Goal: Task Accomplishment & Management: Complete application form

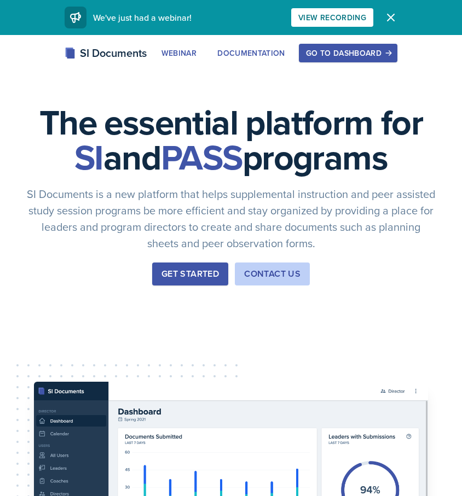
click at [344, 53] on div "Go to Dashboard" at bounding box center [348, 53] width 84 height 9
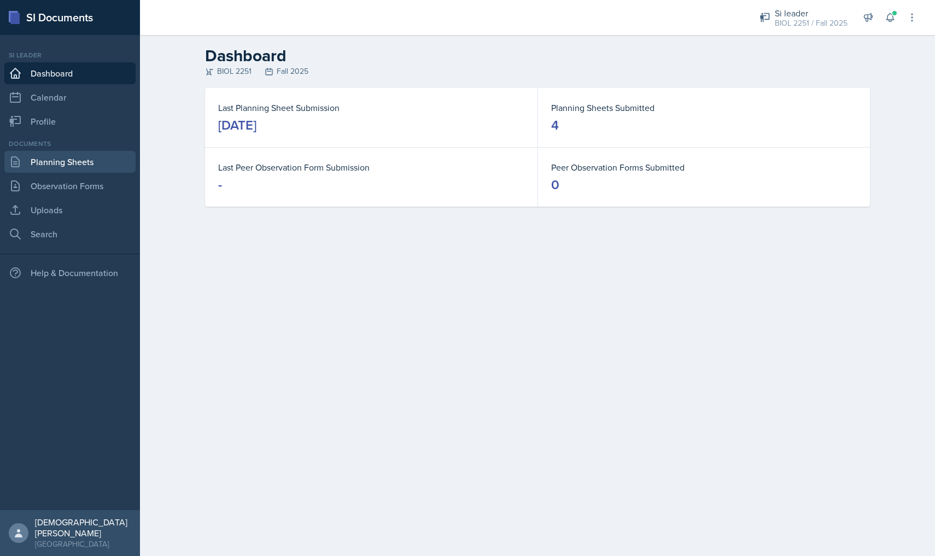
click at [45, 171] on link "Planning Sheets" at bounding box center [69, 162] width 131 height 22
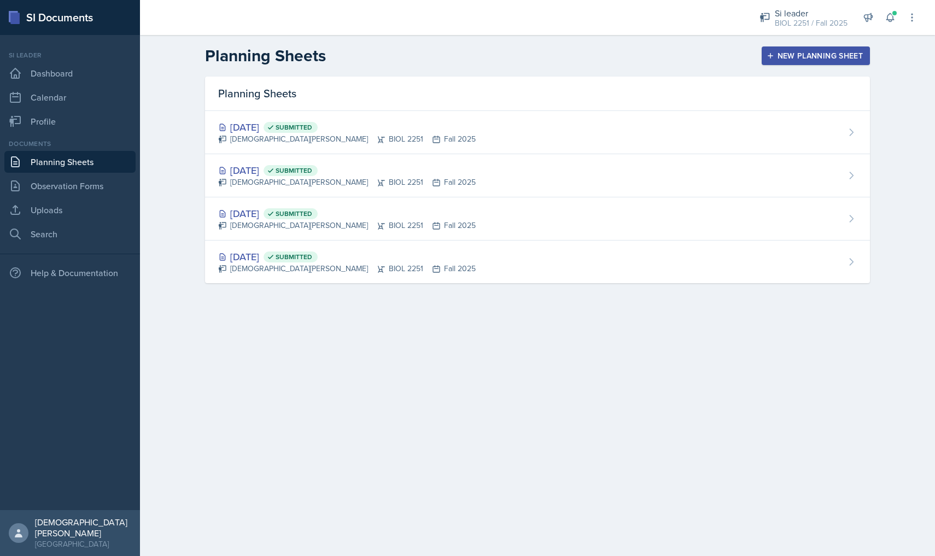
click at [461, 62] on button "New Planning Sheet" at bounding box center [816, 55] width 108 height 19
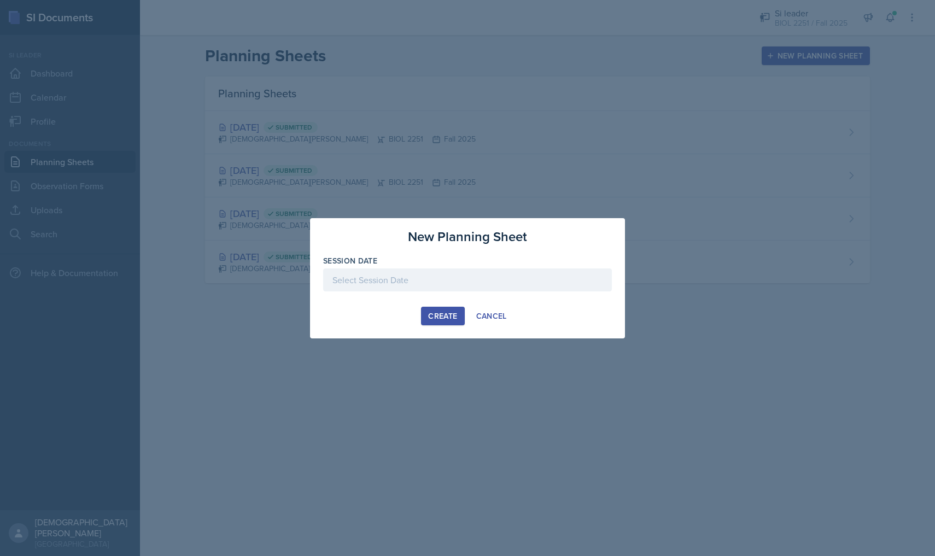
click at [403, 287] on div at bounding box center [467, 279] width 289 height 23
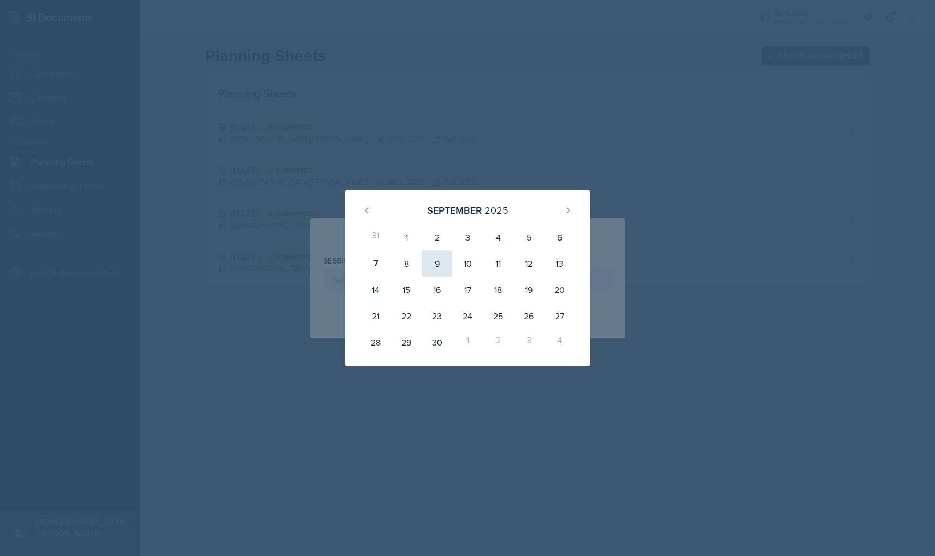
click at [441, 265] on div "9" at bounding box center [437, 263] width 31 height 26
type input "[DATE]"
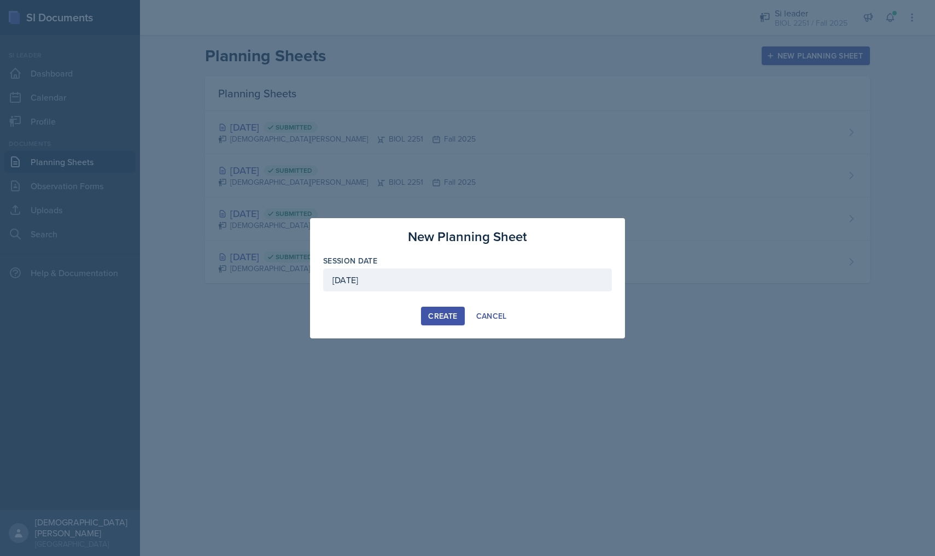
click at [445, 314] on div "Create" at bounding box center [442, 316] width 29 height 9
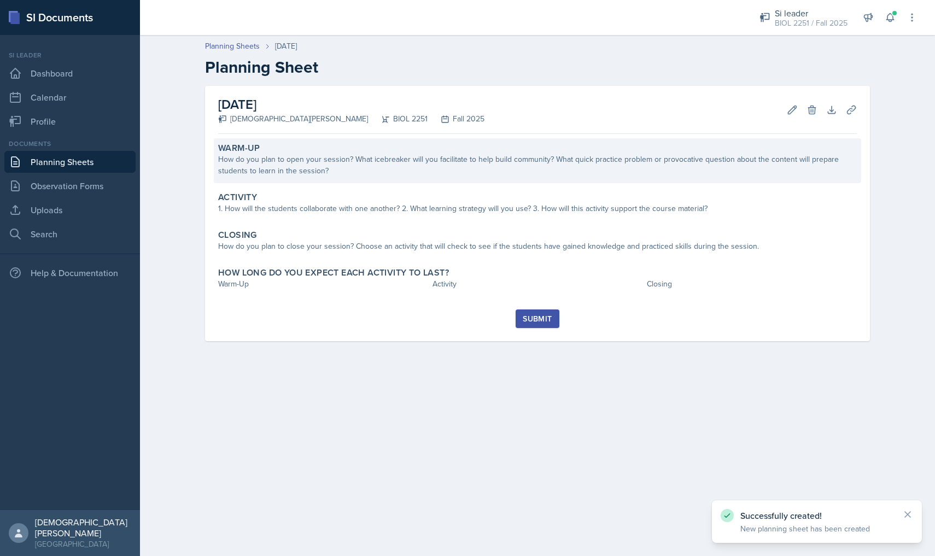
click at [334, 160] on div "How do you plan to open your session? What icebreaker will you facilitate to he…" at bounding box center [537, 165] width 639 height 23
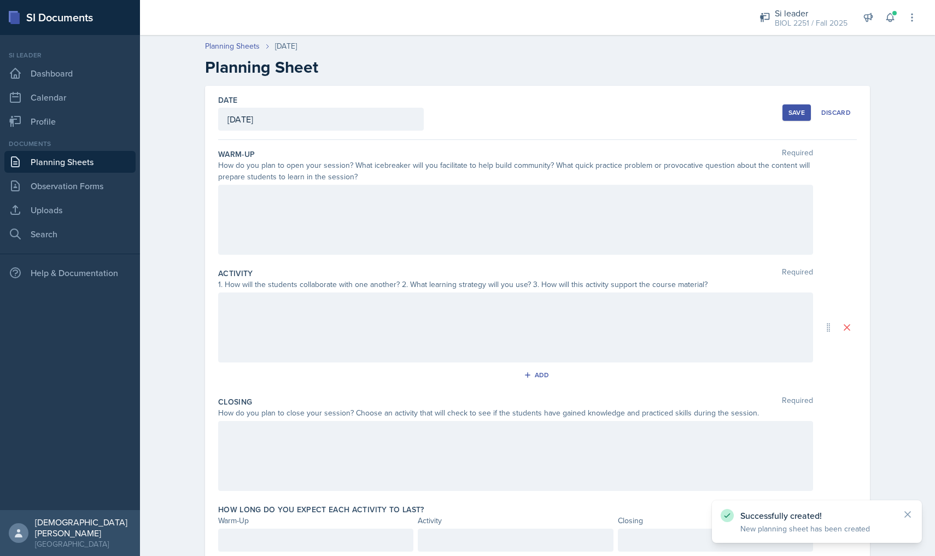
click at [295, 209] on div at bounding box center [515, 220] width 595 height 70
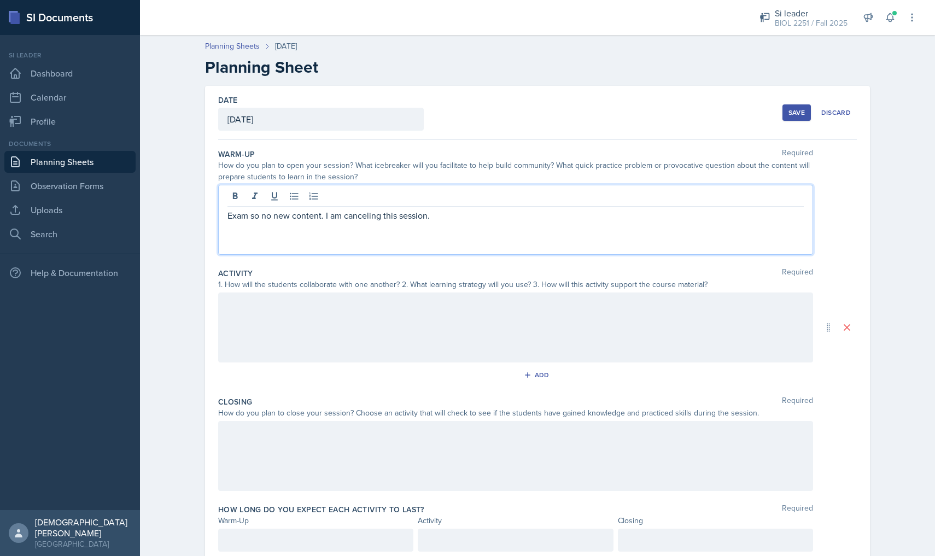
click at [461, 115] on div "Save" at bounding box center [797, 112] width 16 height 9
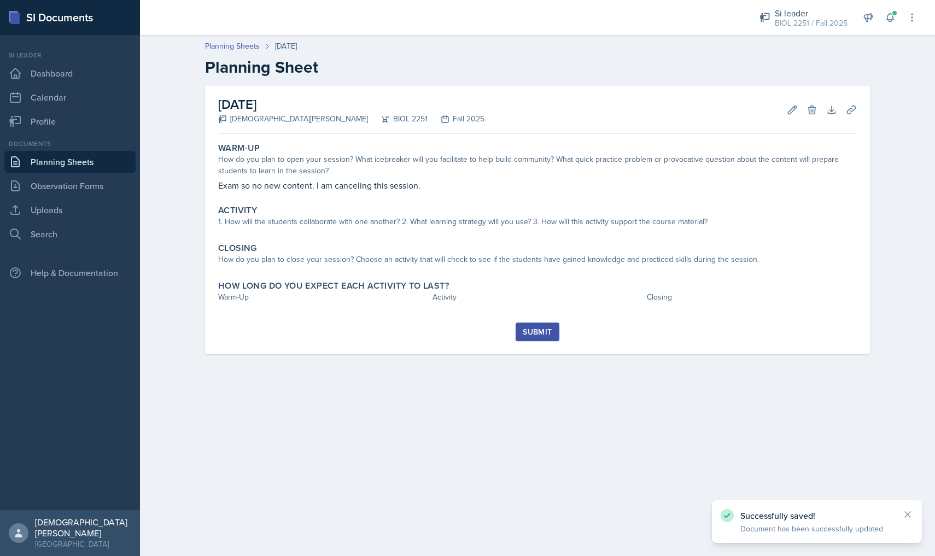
click at [461, 339] on button "Submit" at bounding box center [537, 332] width 43 height 19
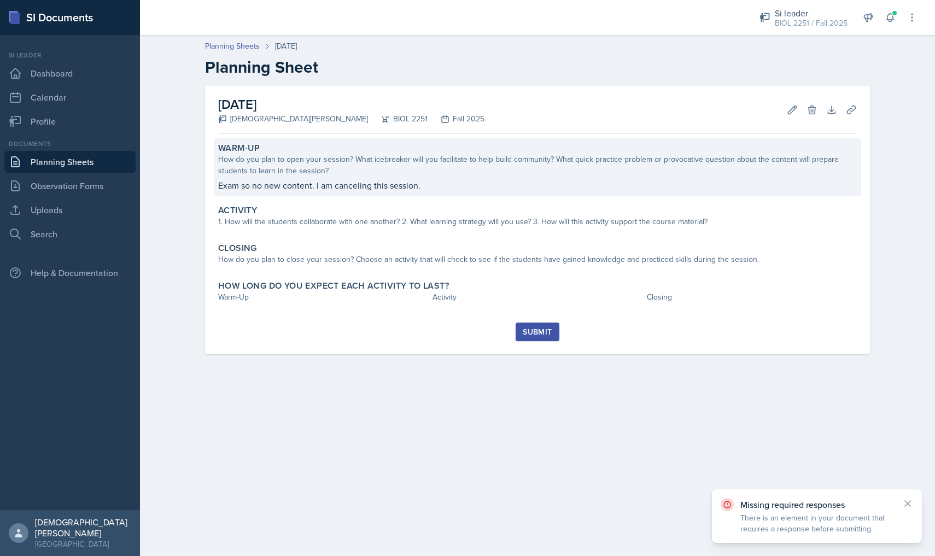
click at [457, 188] on p "Exam so no new content. I am canceling this session." at bounding box center [537, 185] width 639 height 13
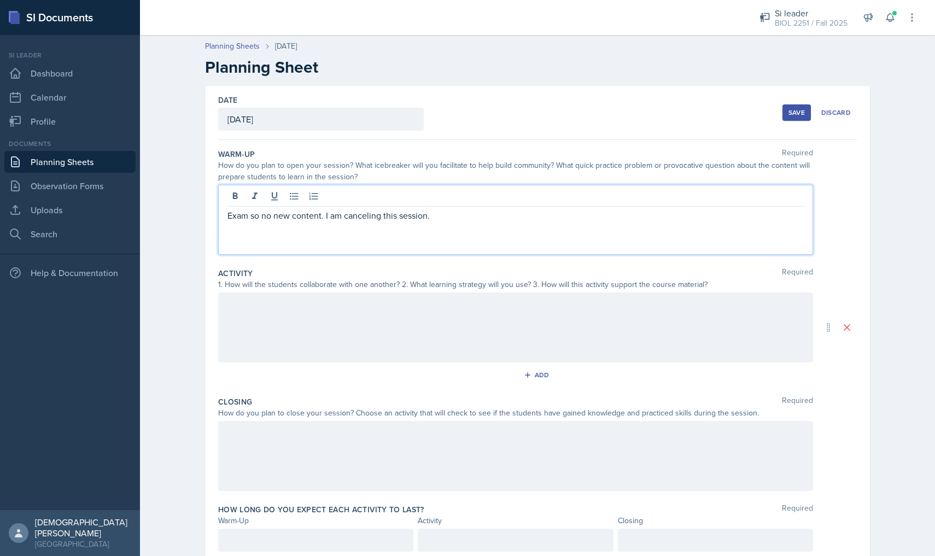
drag, startPoint x: 445, startPoint y: 195, endPoint x: 196, endPoint y: 192, distance: 249.4
click at [196, 192] on div "Date [DATE] [DATE] 31 1 2 3 4 5 6 7 8 9 10 11 12 13 14 15 16 17 18 19 20 21 22 …" at bounding box center [538, 341] width 700 height 510
drag, startPoint x: 438, startPoint y: 200, endPoint x: 207, endPoint y: 200, distance: 231.3
click at [207, 200] on div "Date [DATE] [DATE] 31 1 2 3 4 5 6 7 8 9 10 11 12 13 14 15 16 17 18 19 20 21 22 …" at bounding box center [537, 327] width 665 height 483
copy p "Exam so no new content. I am canceling this session."
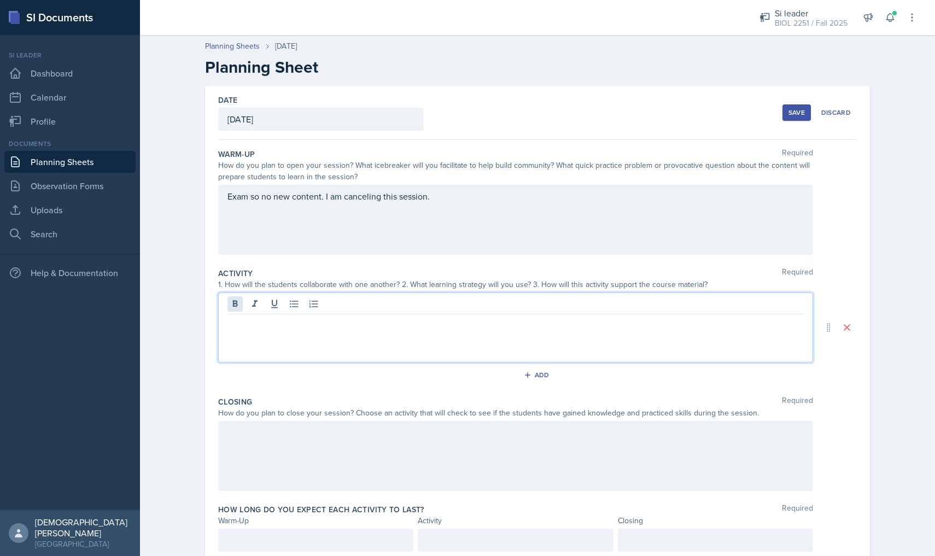
click at [233, 301] on div at bounding box center [515, 328] width 595 height 70
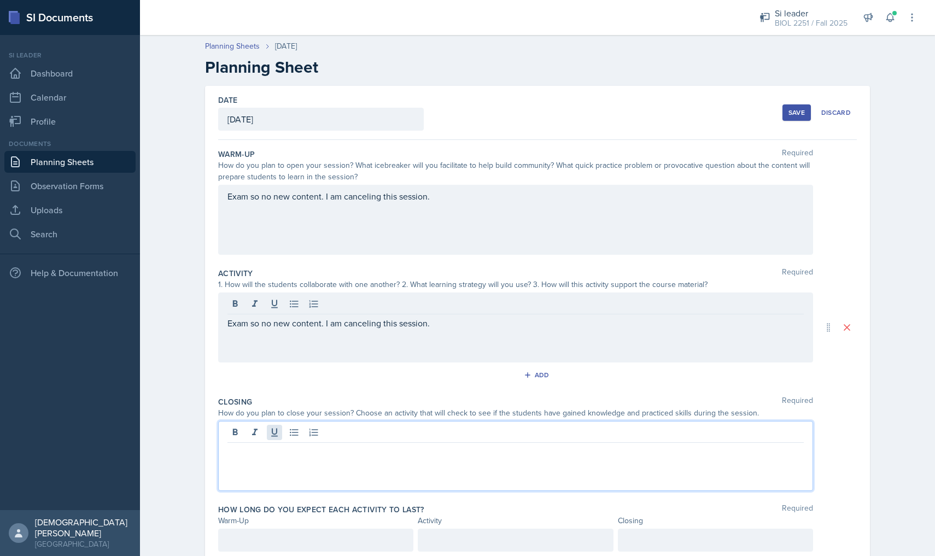
click at [272, 434] on div at bounding box center [515, 456] width 595 height 70
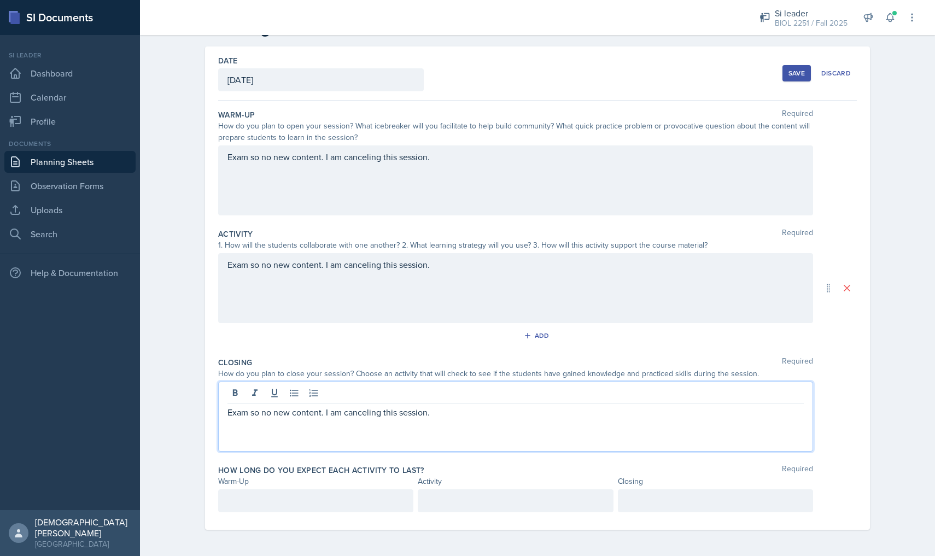
scroll to position [39, 0]
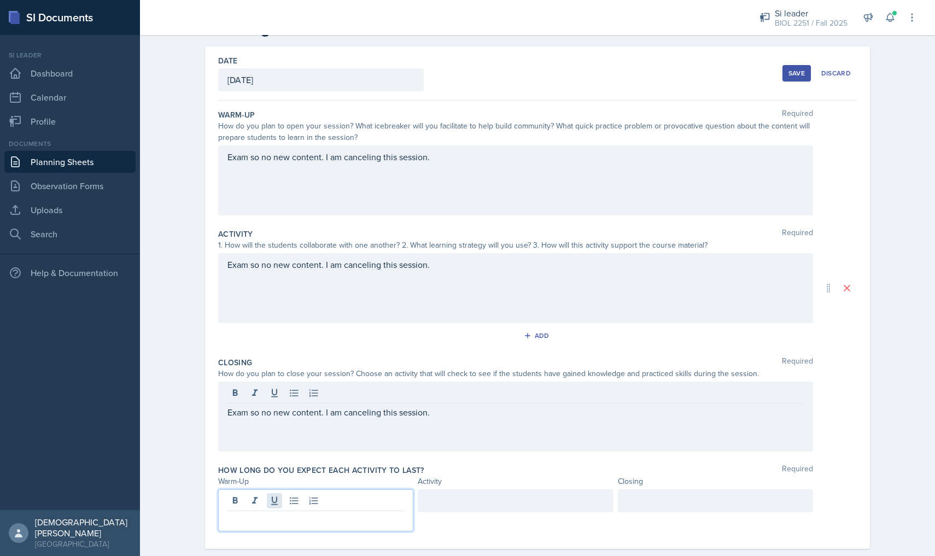
click at [273, 495] on div at bounding box center [315, 510] width 195 height 42
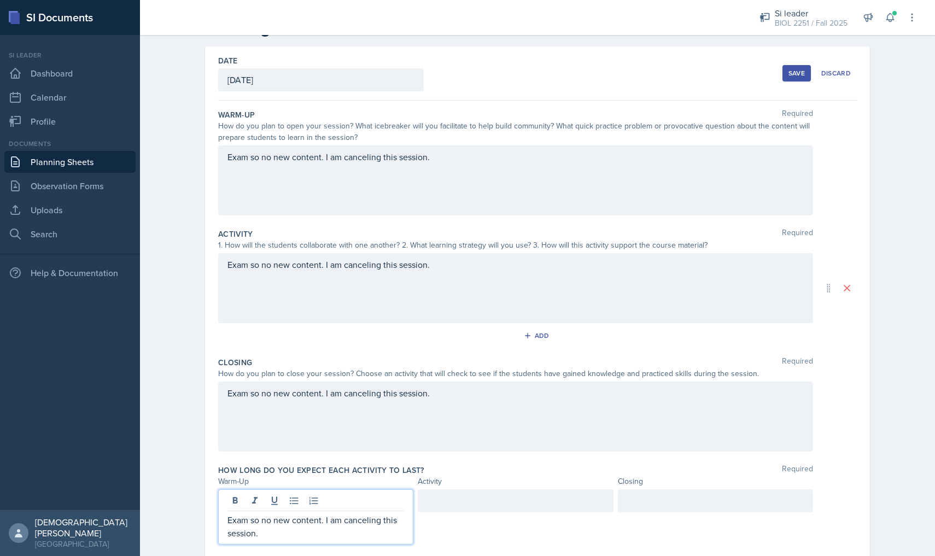
click at [459, 495] on div at bounding box center [515, 500] width 195 height 23
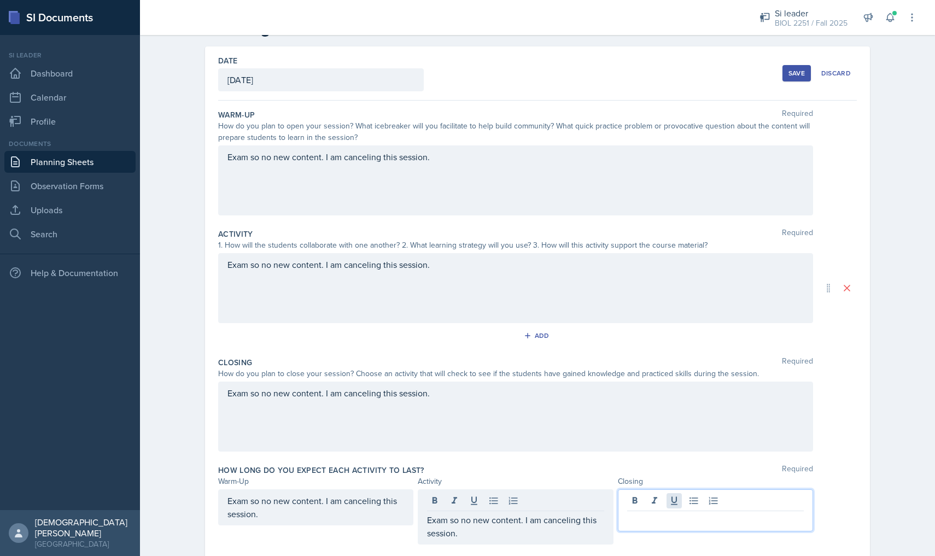
click at [461, 495] on div at bounding box center [715, 510] width 195 height 42
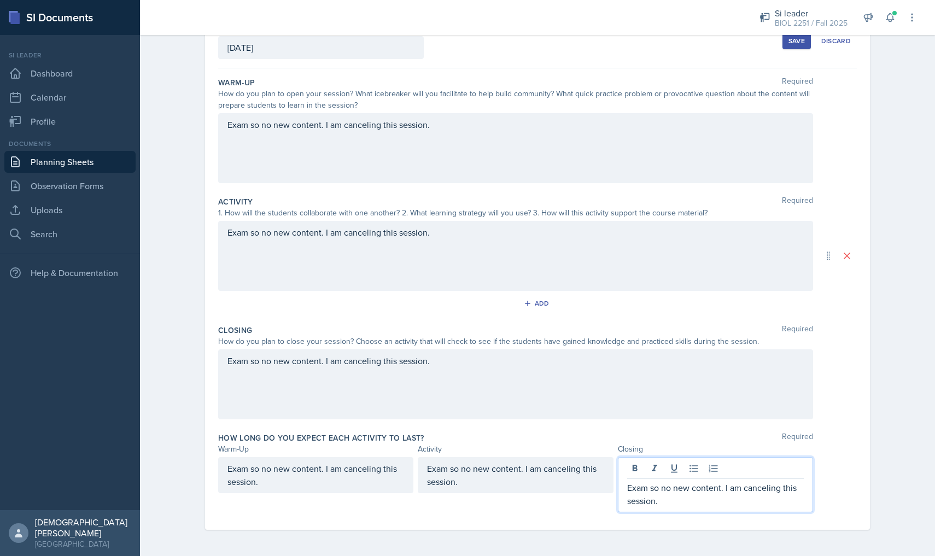
scroll to position [72, 0]
click at [461, 41] on div "Save" at bounding box center [797, 41] width 16 height 9
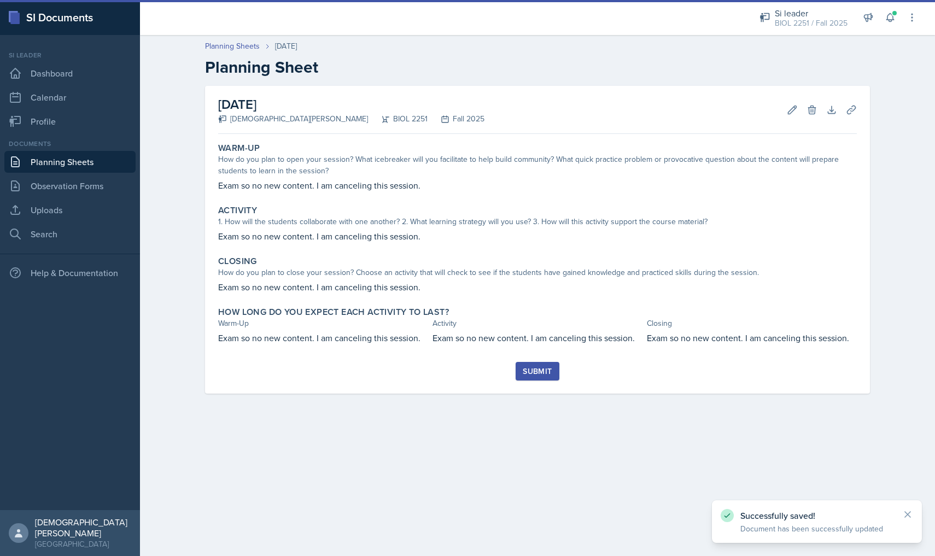
scroll to position [0, 0]
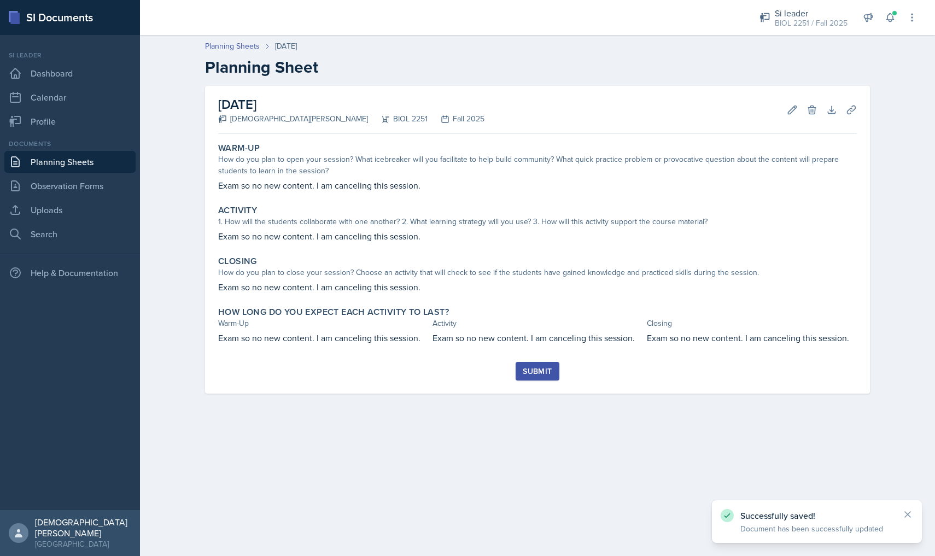
click at [461, 364] on button "Submit" at bounding box center [537, 371] width 43 height 19
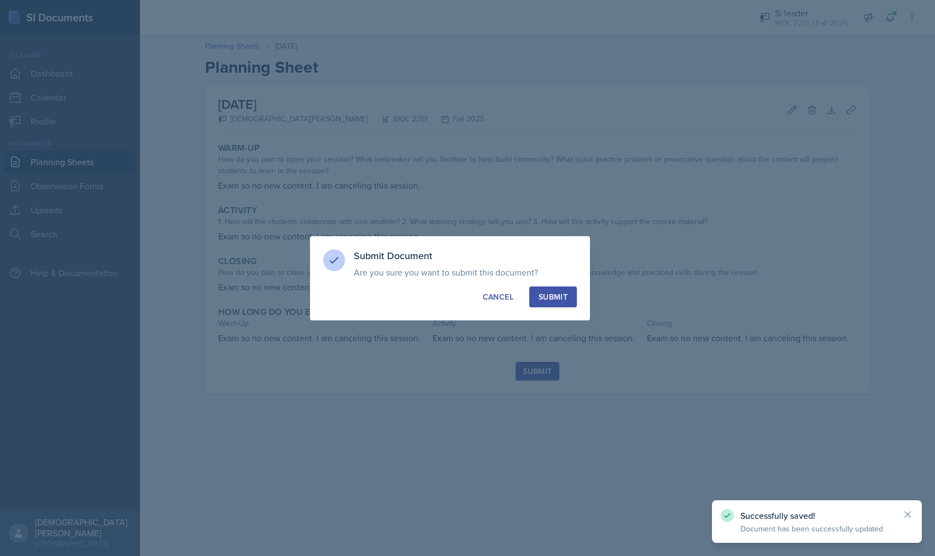
click at [461, 291] on div "Submit" at bounding box center [553, 296] width 29 height 11
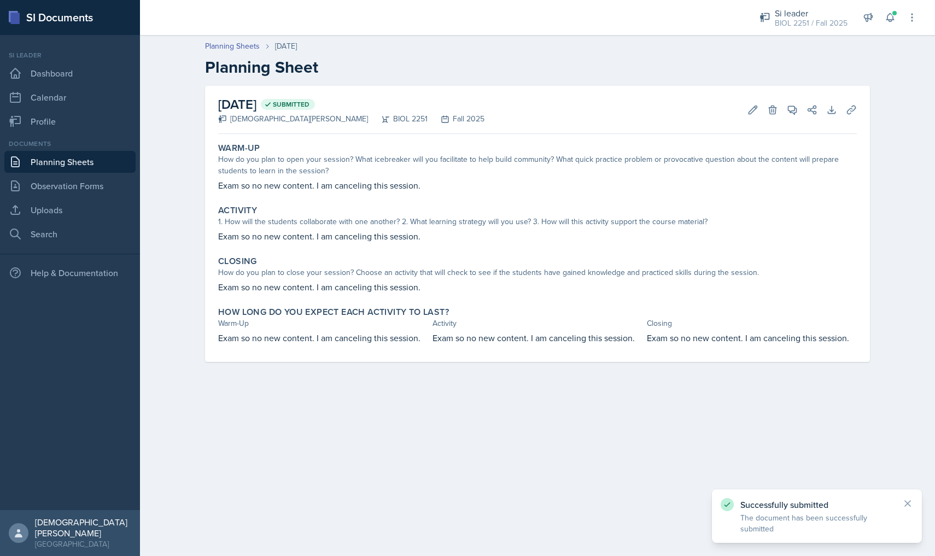
click at [62, 161] on link "Planning Sheets" at bounding box center [69, 162] width 131 height 22
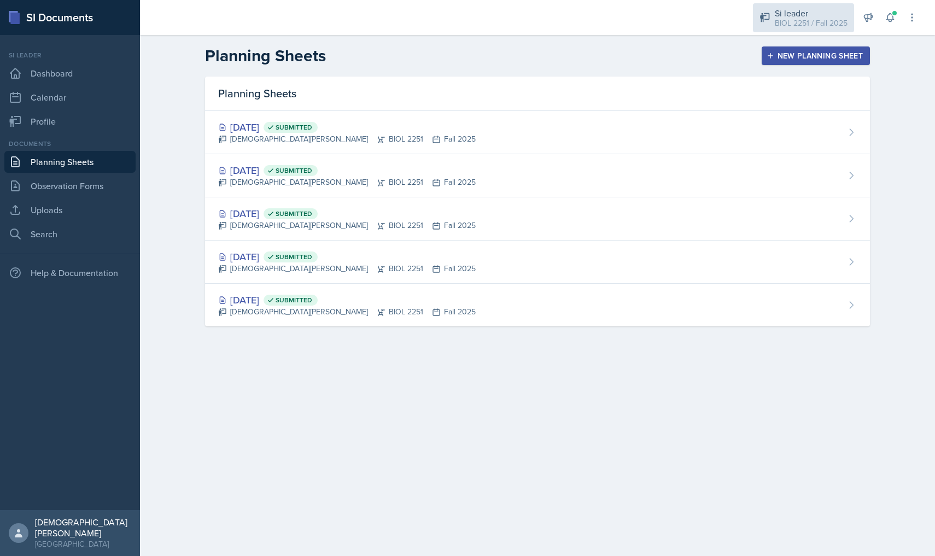
click at [461, 21] on div "BIOL 2251 / Fall 2025" at bounding box center [811, 22] width 73 height 11
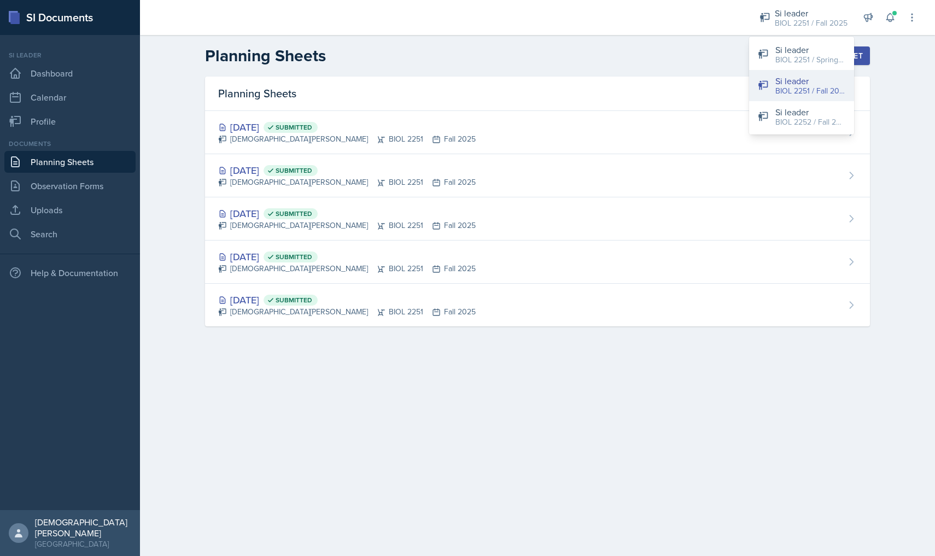
click at [461, 90] on div "BIOL 2251 / Fall 2025" at bounding box center [810, 90] width 70 height 11
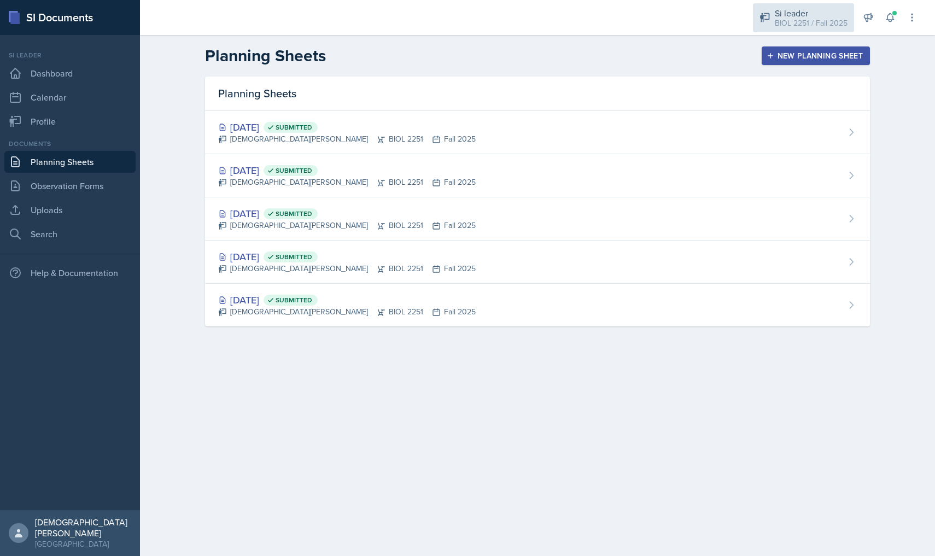
click at [461, 12] on div "Si leader" at bounding box center [811, 13] width 73 height 13
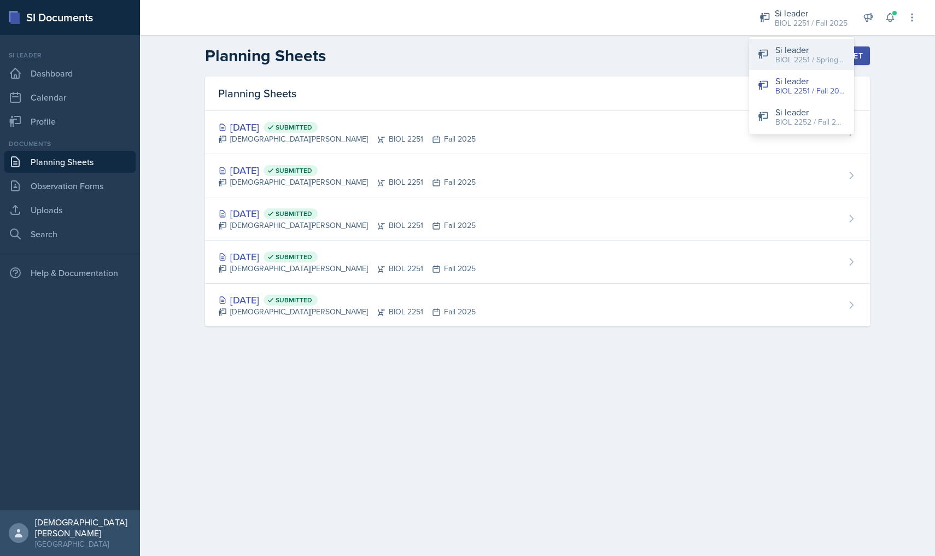
click at [461, 54] on div "BIOL 2251 / Spring 2025" at bounding box center [810, 59] width 70 height 11
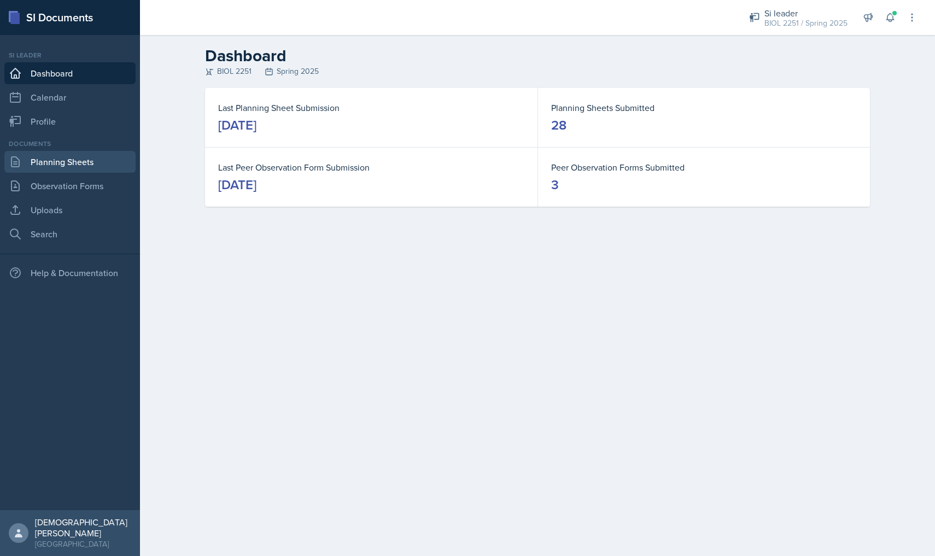
click at [78, 168] on link "Planning Sheets" at bounding box center [69, 162] width 131 height 22
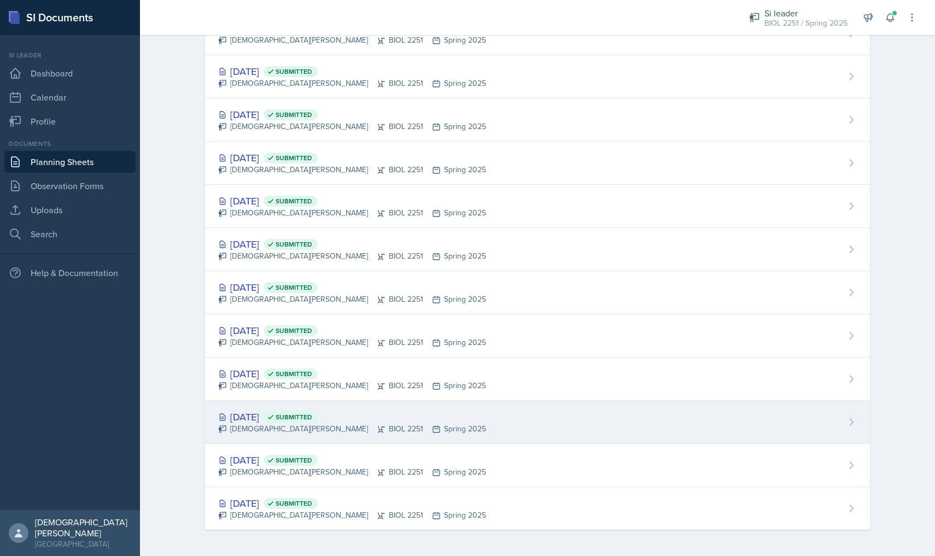
click at [315, 423] on div "[DEMOGRAPHIC_DATA][PERSON_NAME] BIOL 2251 Spring 2025" at bounding box center [352, 428] width 268 height 11
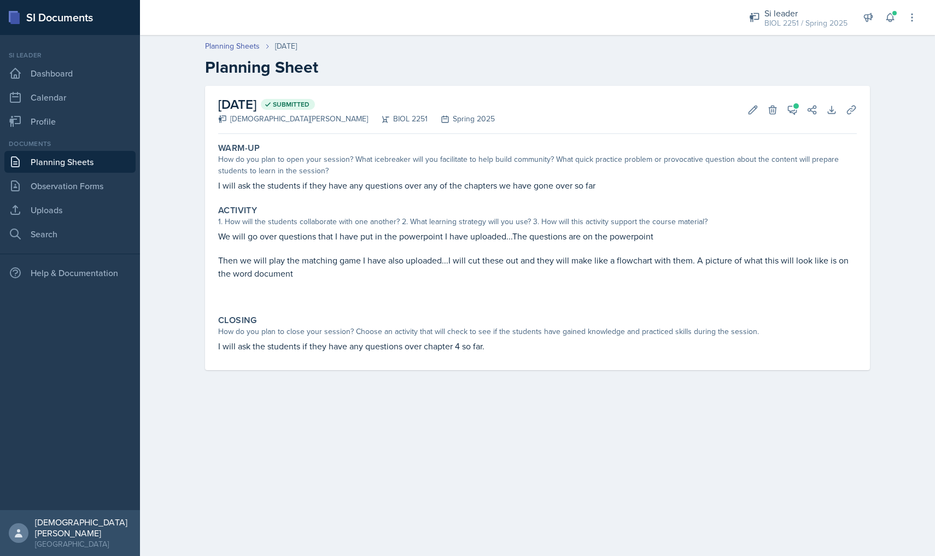
click at [223, 54] on div "Planning Sheets [DATE] Planning Sheet" at bounding box center [538, 58] width 700 height 37
click at [227, 43] on link "Planning Sheets" at bounding box center [232, 45] width 55 height 11
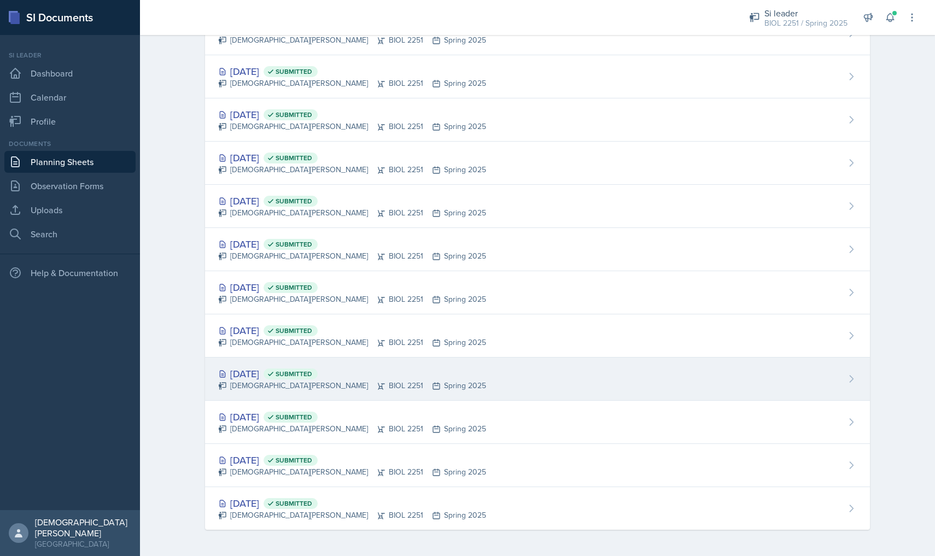
click at [311, 384] on div "[DEMOGRAPHIC_DATA][PERSON_NAME] BIOL 2251 Spring 2025" at bounding box center [352, 385] width 268 height 11
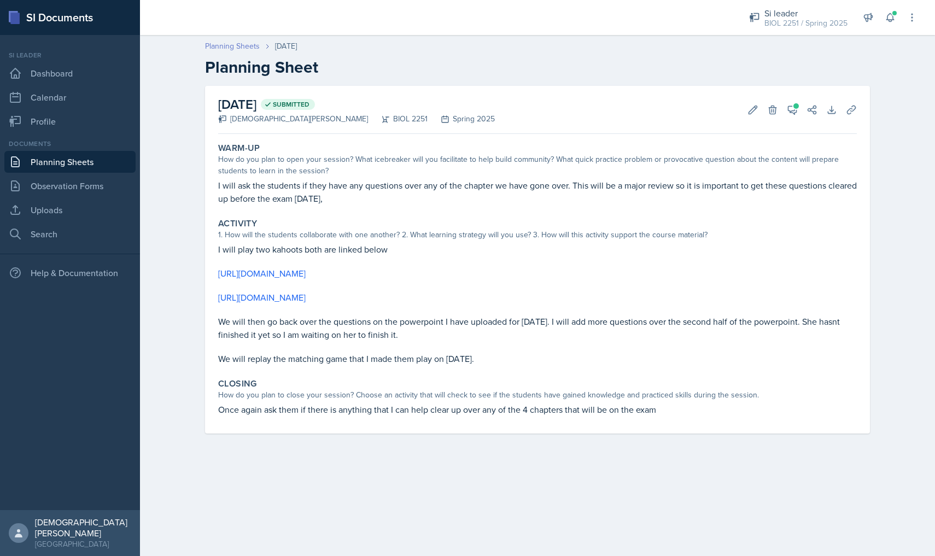
click at [230, 49] on link "Planning Sheets" at bounding box center [232, 45] width 55 height 11
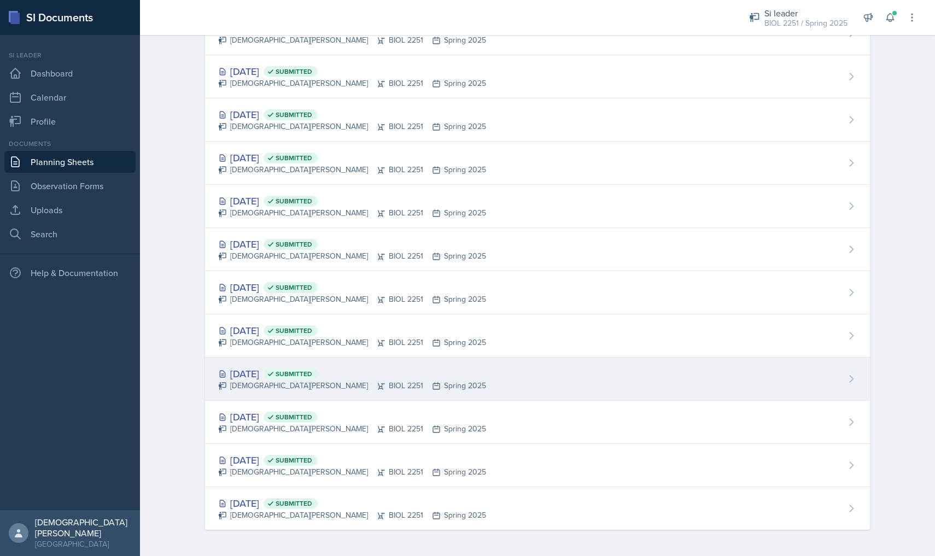
scroll to position [833, 0]
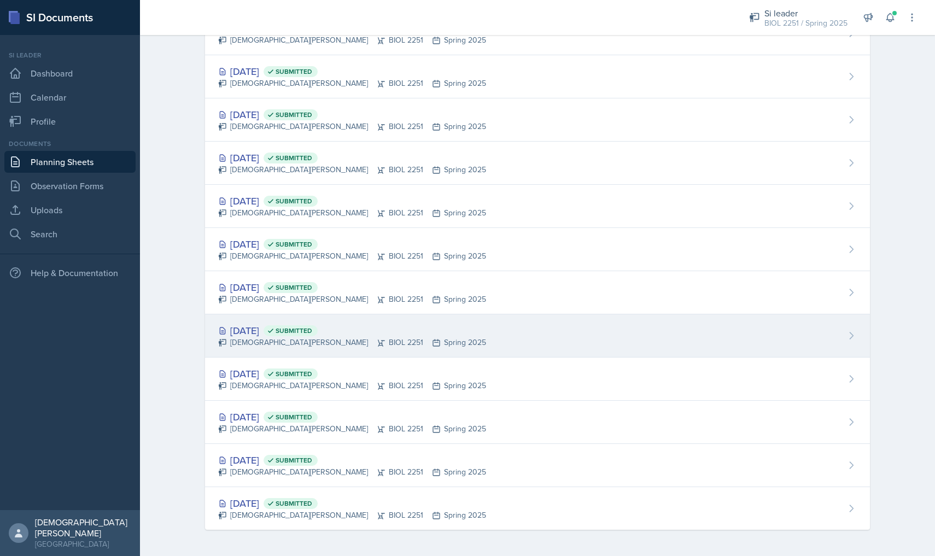
click at [312, 329] on span "Submitted" at bounding box center [294, 330] width 37 height 9
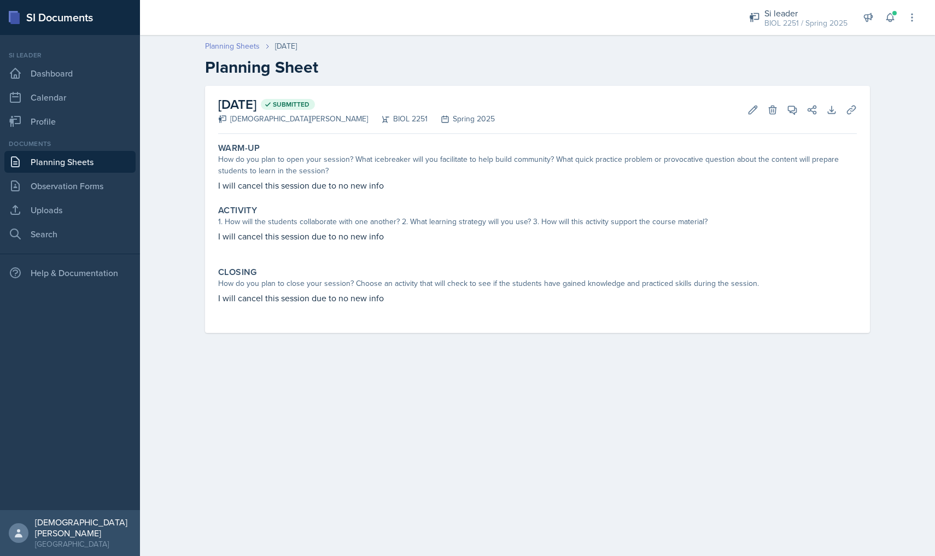
click at [239, 44] on link "Planning Sheets" at bounding box center [232, 45] width 55 height 11
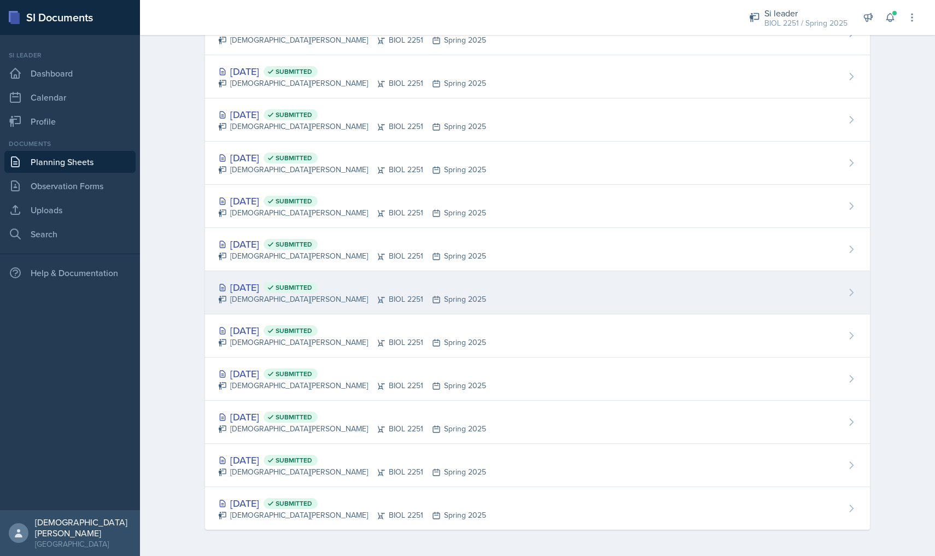
click at [283, 288] on div "[DATE] Submitted" at bounding box center [352, 287] width 268 height 15
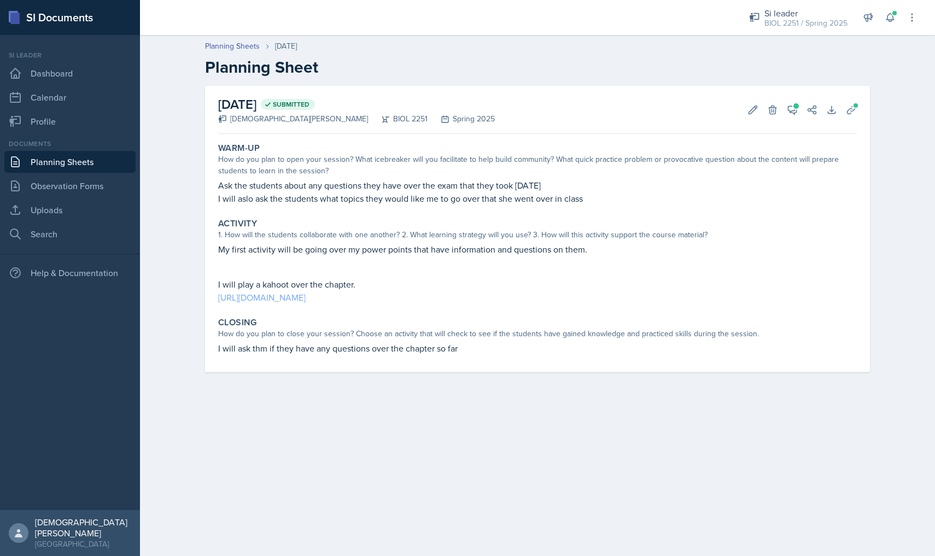
click at [306, 300] on link "[URL][DOMAIN_NAME]" at bounding box center [261, 297] width 87 height 12
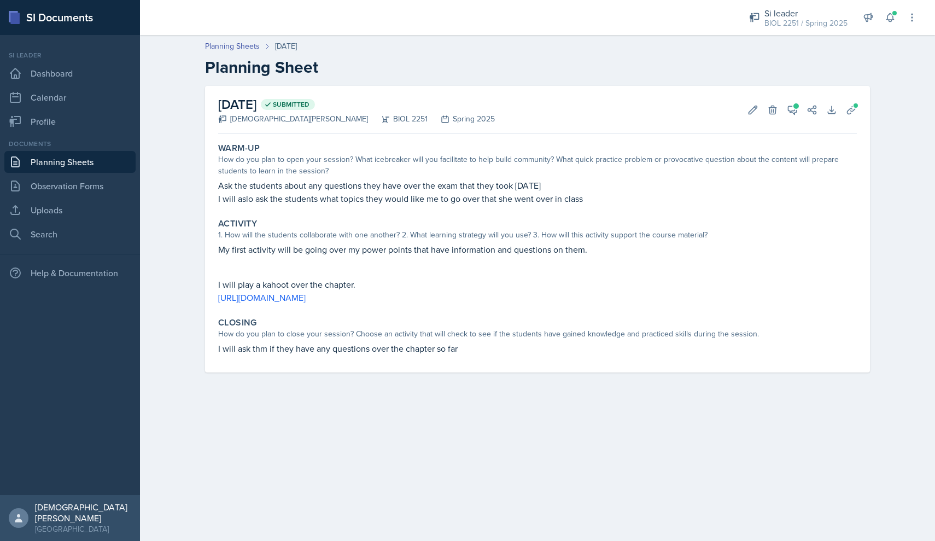
drag, startPoint x: 554, startPoint y: 296, endPoint x: 214, endPoint y: 297, distance: 340.1
click at [214, 297] on div "Activity 1. How will the students collaborate with one another? 2. What learnin…" at bounding box center [537, 261] width 647 height 95
click at [461, 278] on p "I will play a kahoot over the chapter." at bounding box center [537, 284] width 639 height 13
click at [461, 297] on p "[URL][DOMAIN_NAME]" at bounding box center [537, 297] width 639 height 13
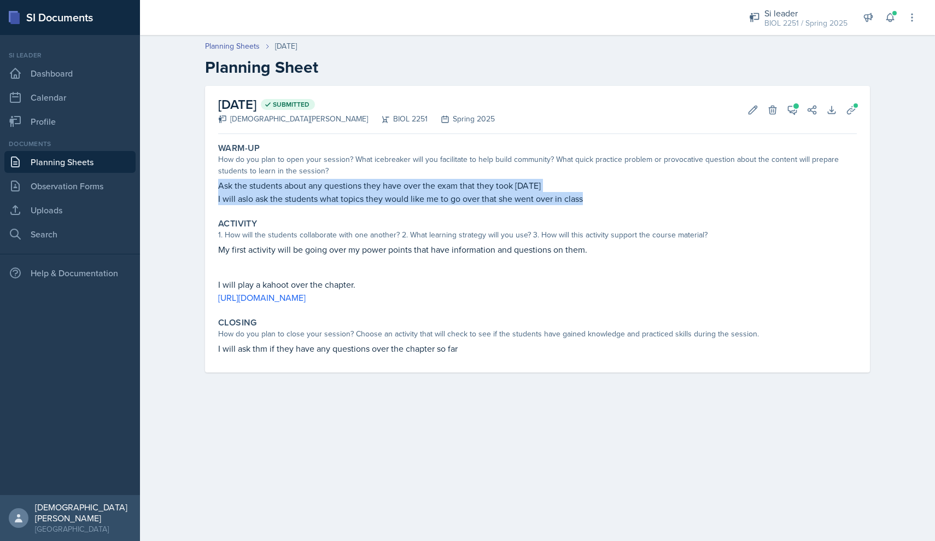
drag, startPoint x: 591, startPoint y: 198, endPoint x: 203, endPoint y: 190, distance: 387.8
click at [203, 190] on div "[DATE] Submitted [DEMOGRAPHIC_DATA][PERSON_NAME] BIOL 2251 Spring 2025 Edit Del…" at bounding box center [538, 242] width 700 height 313
copy div "Ask the students about any questions they have over the exam that they took [DA…"
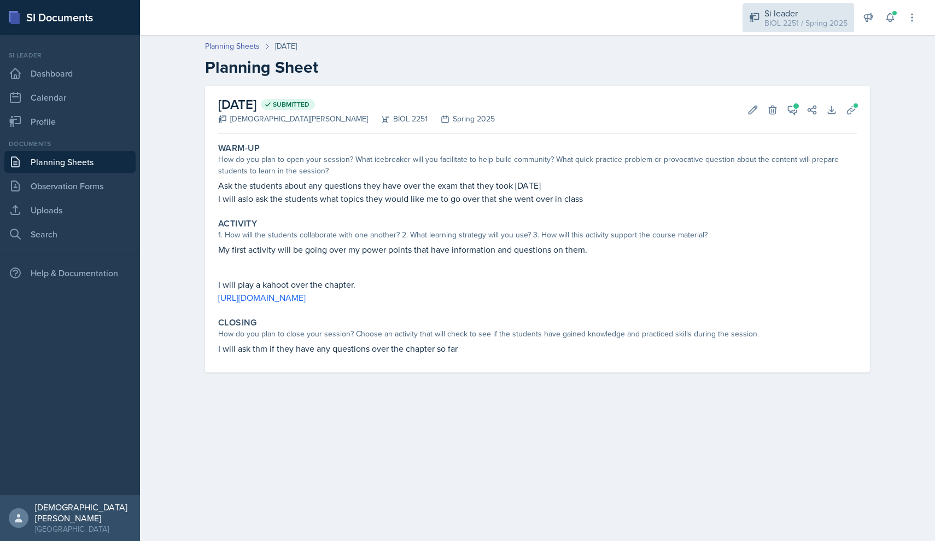
click at [461, 24] on div "BIOL 2251 / Spring 2025" at bounding box center [805, 22] width 83 height 11
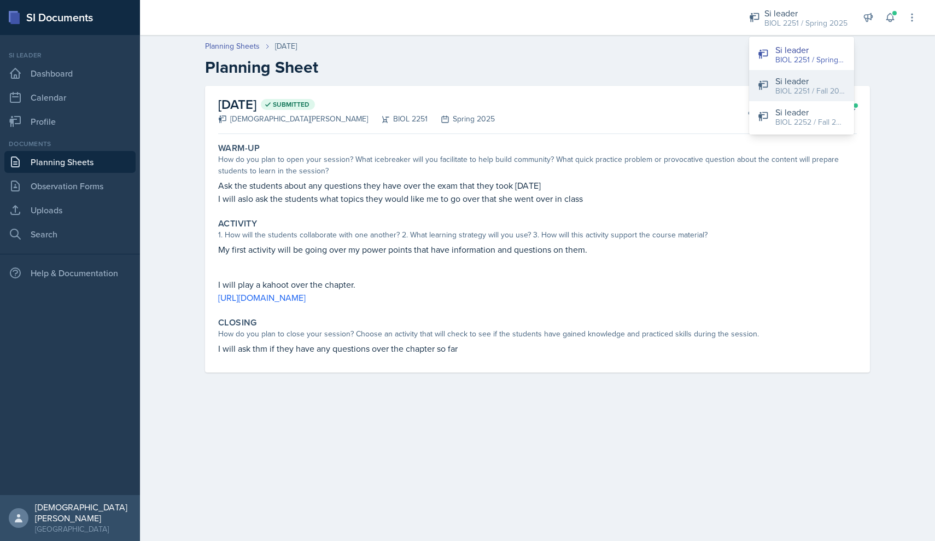
click at [461, 93] on div "BIOL 2251 / Fall 2025" at bounding box center [810, 90] width 70 height 11
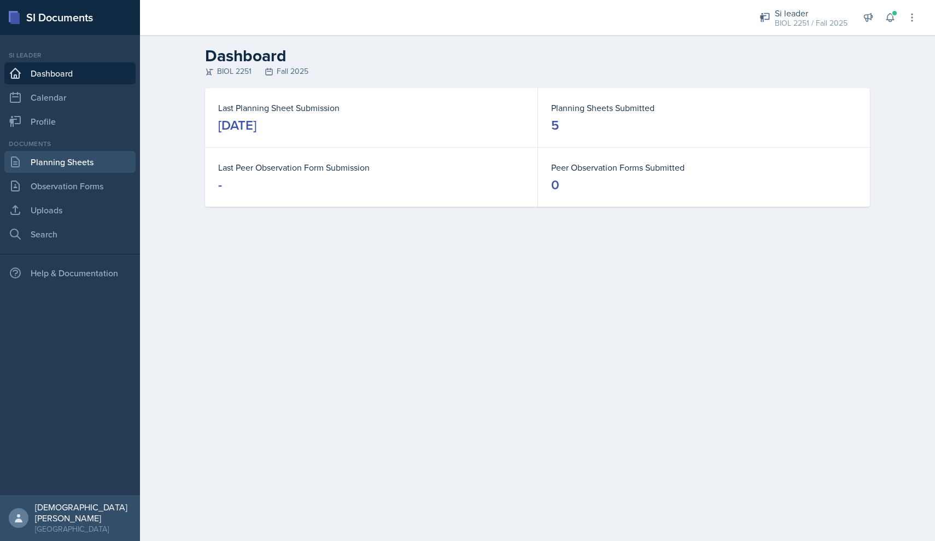
click at [67, 164] on link "Planning Sheets" at bounding box center [69, 162] width 131 height 22
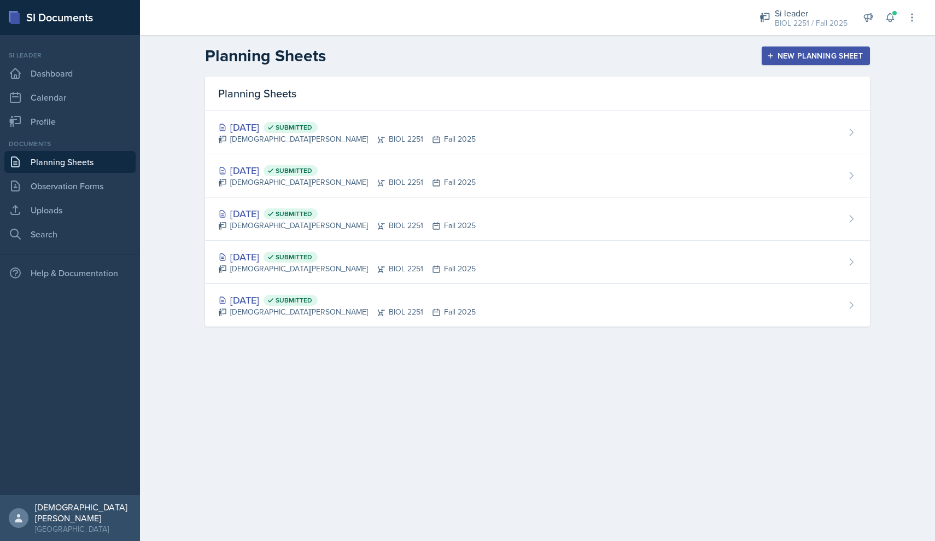
click at [461, 55] on div "New Planning Sheet" at bounding box center [816, 55] width 94 height 9
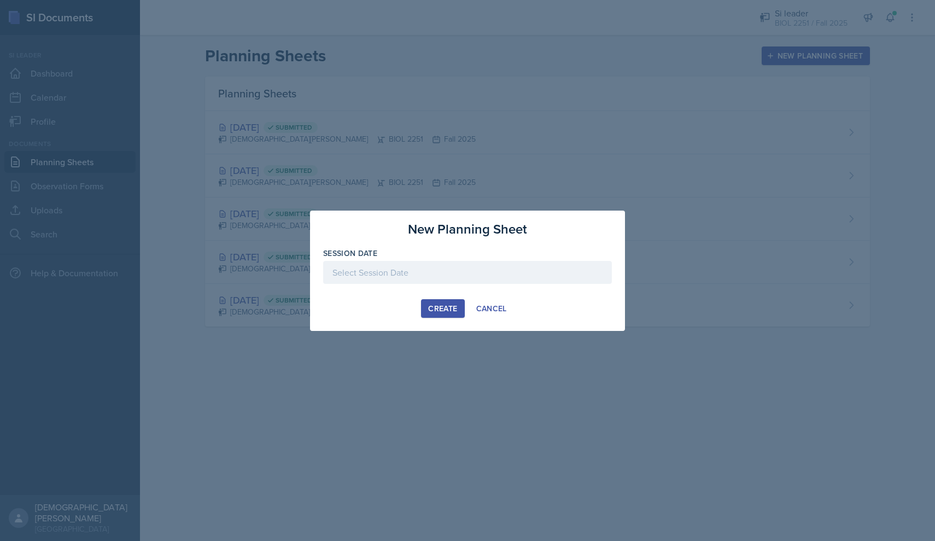
click at [427, 280] on div at bounding box center [467, 272] width 289 height 23
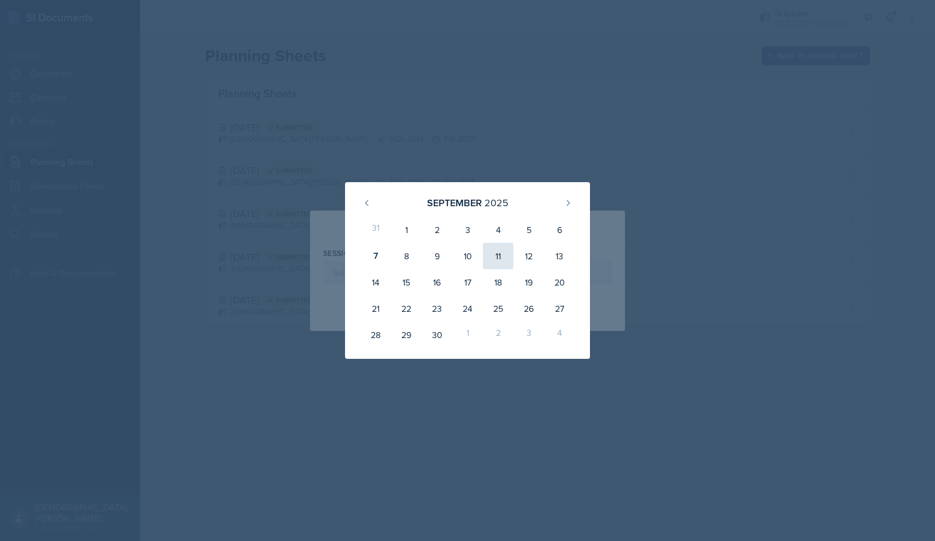
click at [461, 254] on div "11" at bounding box center [498, 256] width 31 height 26
type input "[DATE]"
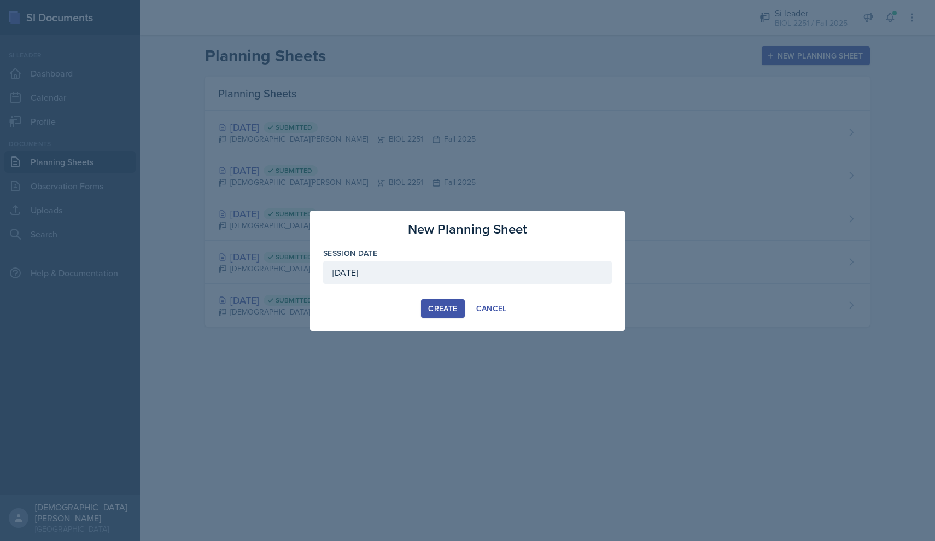
click at [445, 308] on div "Create" at bounding box center [442, 308] width 29 height 9
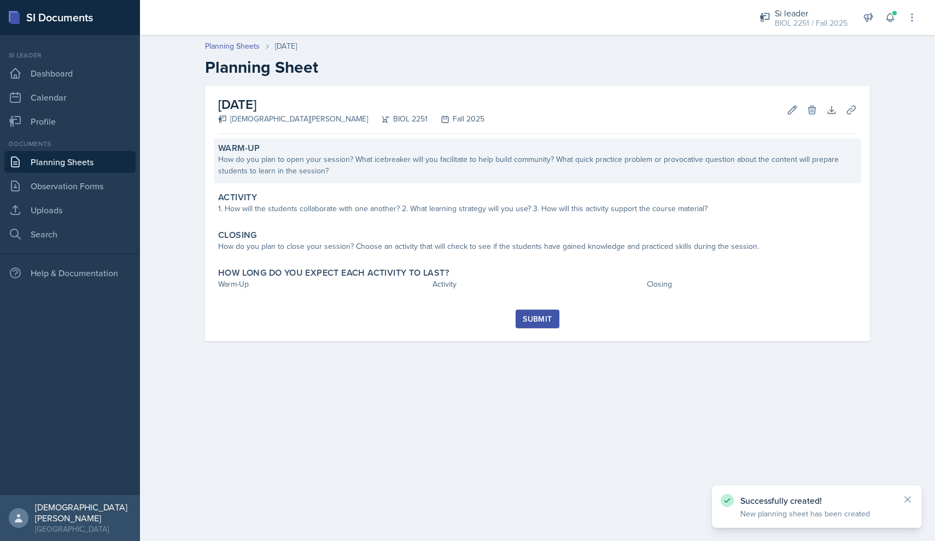
click at [319, 157] on div "How do you plan to open your session? What icebreaker will you facilitate to he…" at bounding box center [537, 165] width 639 height 23
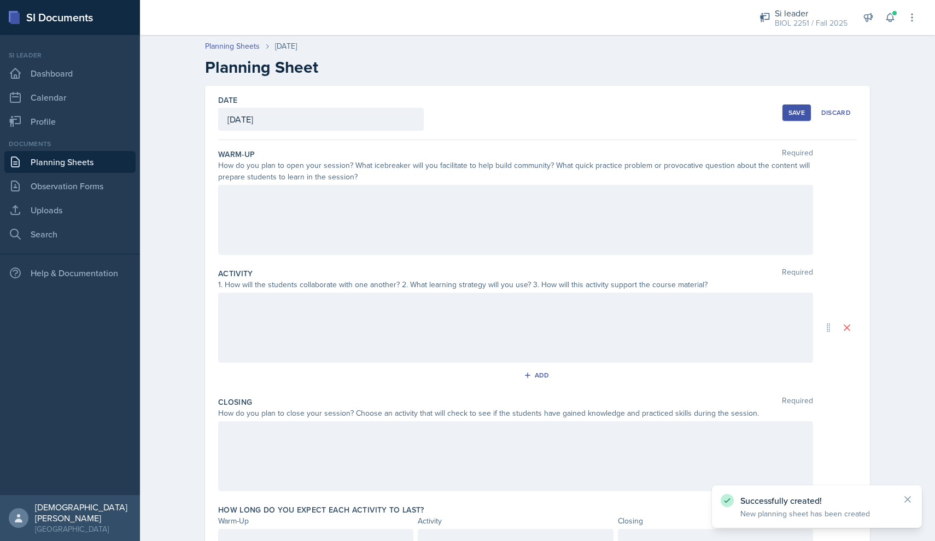
click at [293, 208] on div at bounding box center [515, 220] width 595 height 70
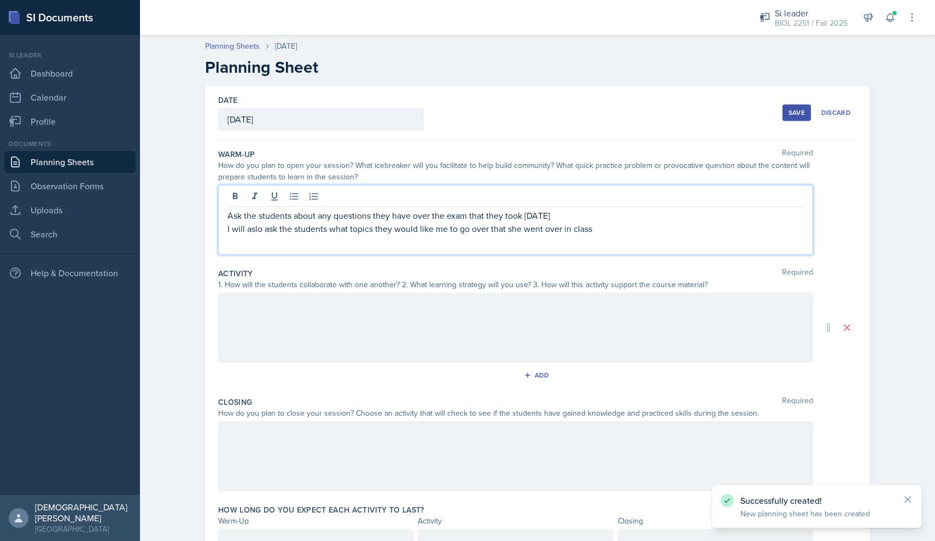
click at [273, 304] on div at bounding box center [515, 328] width 595 height 70
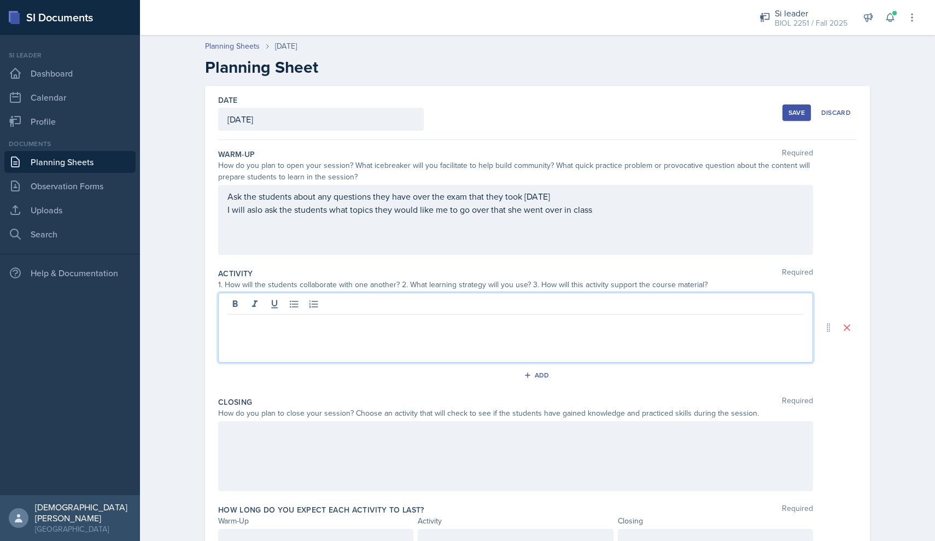
click at [461, 110] on div "Save" at bounding box center [797, 112] width 16 height 9
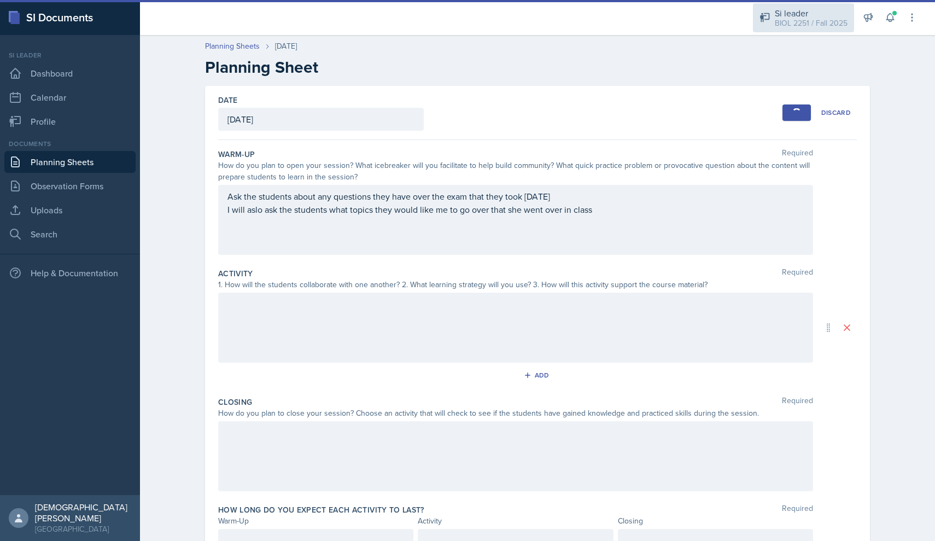
click at [461, 16] on div "Si leader" at bounding box center [811, 13] width 73 height 13
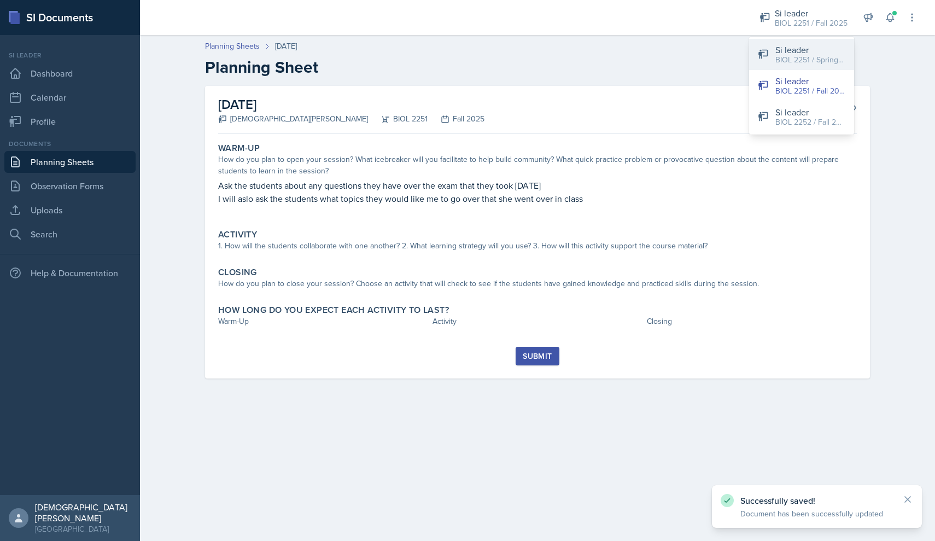
click at [461, 61] on div "BIOL 2251 / Spring 2025" at bounding box center [810, 59] width 70 height 11
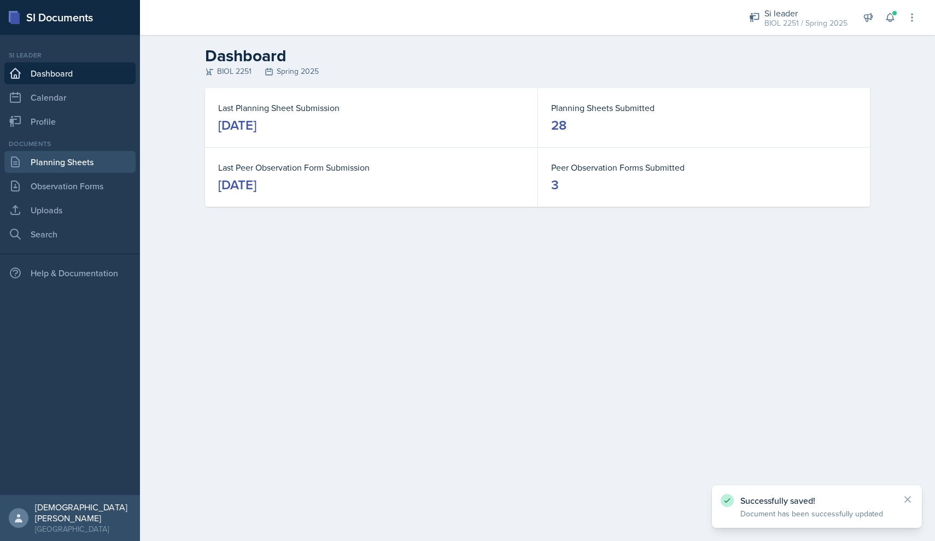
click at [49, 165] on link "Planning Sheets" at bounding box center [69, 162] width 131 height 22
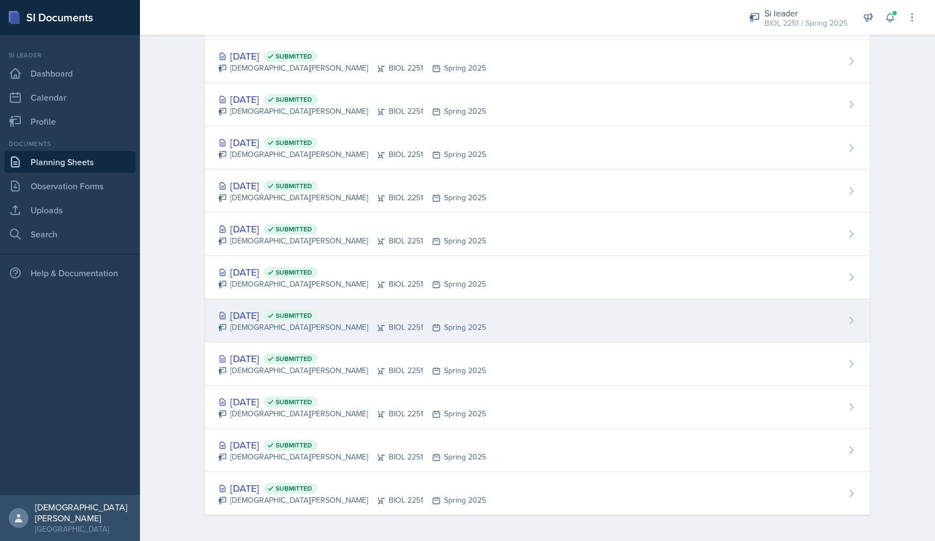
click at [267, 325] on div "[DEMOGRAPHIC_DATA][PERSON_NAME] BIOL 2251 Spring 2025" at bounding box center [352, 327] width 268 height 11
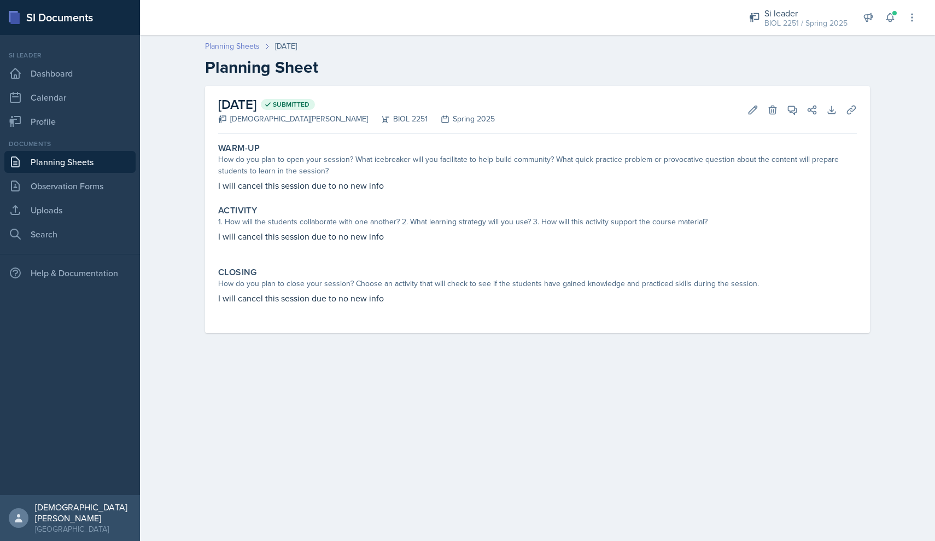
click at [229, 46] on link "Planning Sheets" at bounding box center [232, 45] width 55 height 11
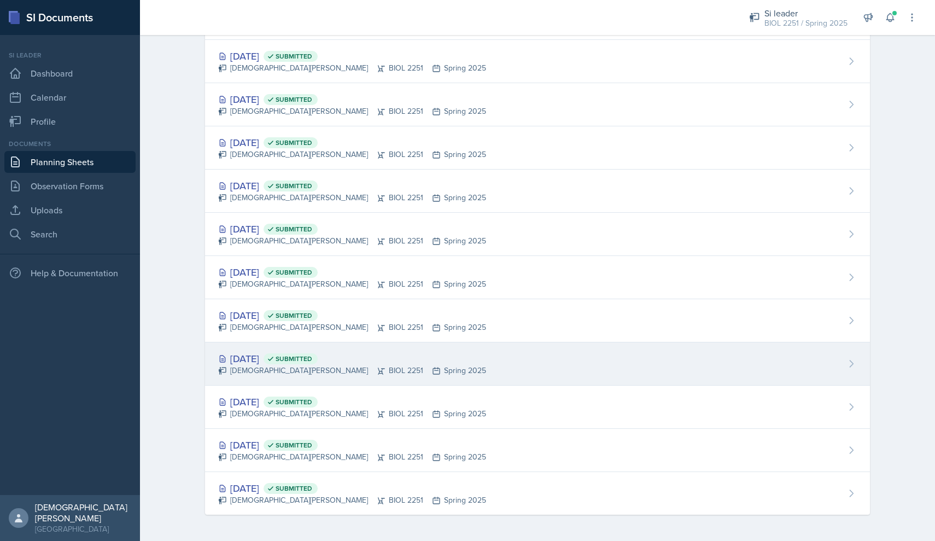
scroll to position [849, 0]
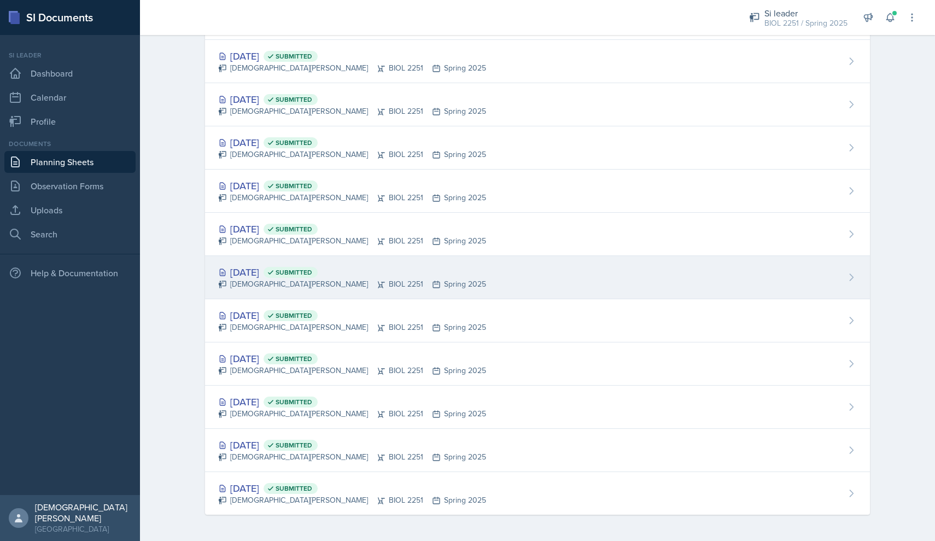
click at [271, 289] on div "[DEMOGRAPHIC_DATA][PERSON_NAME] BIOL 2251 Spring 2025" at bounding box center [352, 283] width 268 height 11
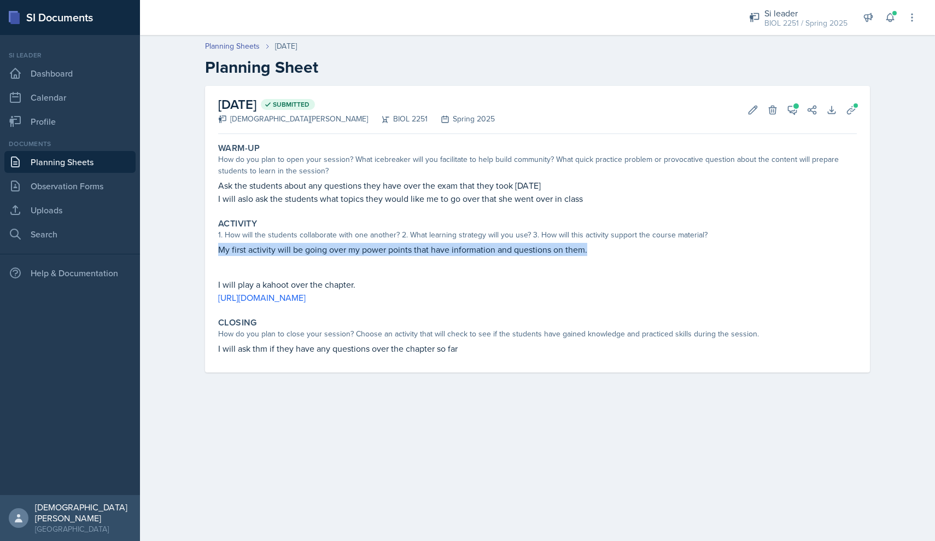
drag, startPoint x: 589, startPoint y: 249, endPoint x: 210, endPoint y: 255, distance: 379.0
click at [210, 255] on div "[DATE] Submitted [DEMOGRAPHIC_DATA][PERSON_NAME] BIOL 2251 Spring 2025 Edit Del…" at bounding box center [537, 229] width 665 height 287
copy p "My first activity will be going over my power points that have information and …"
click at [461, 285] on p "I will play a kahoot over the chapter." at bounding box center [537, 284] width 639 height 13
drag, startPoint x: 551, startPoint y: 295, endPoint x: 202, endPoint y: 251, distance: 351.1
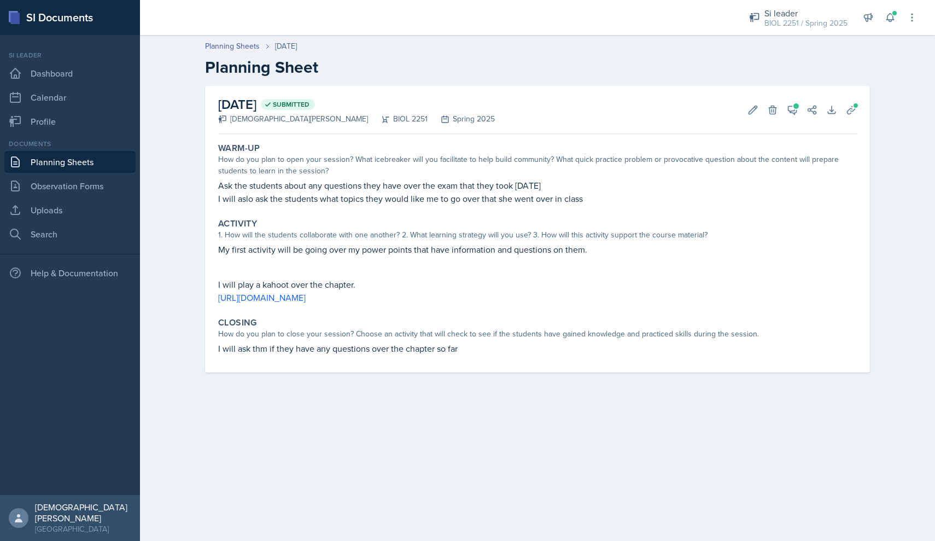
click at [202, 251] on div "[DATE] Submitted [DEMOGRAPHIC_DATA][PERSON_NAME] BIOL 2251 Spring 2025 Edit Del…" at bounding box center [538, 242] width 700 height 313
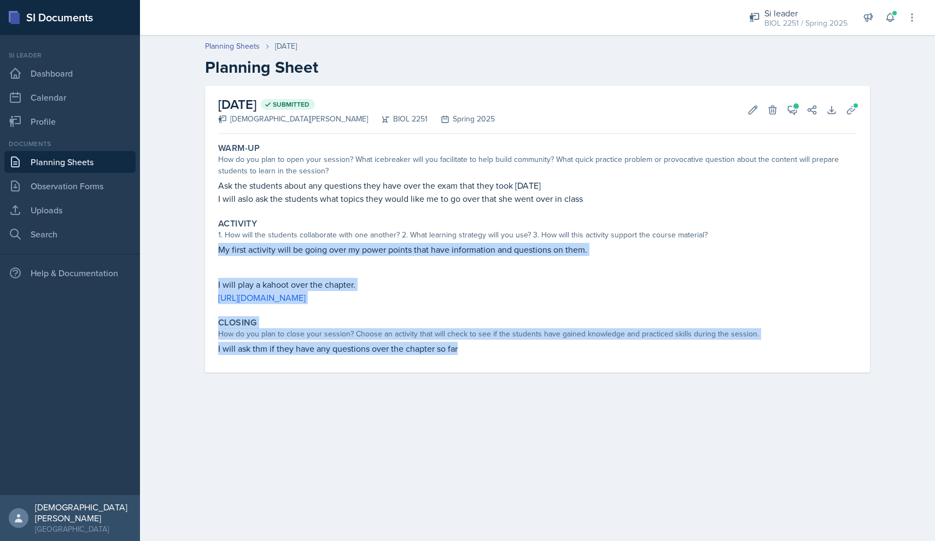
drag, startPoint x: 470, startPoint y: 345, endPoint x: 168, endPoint y: 249, distance: 316.3
click at [168, 249] on div "Planning Sheets [DATE] Planning Sheet [DATE] Submitted [DEMOGRAPHIC_DATA][PERSO…" at bounding box center [537, 214] width 795 height 369
copy div "My first activity will be going over my power points that have information and …"
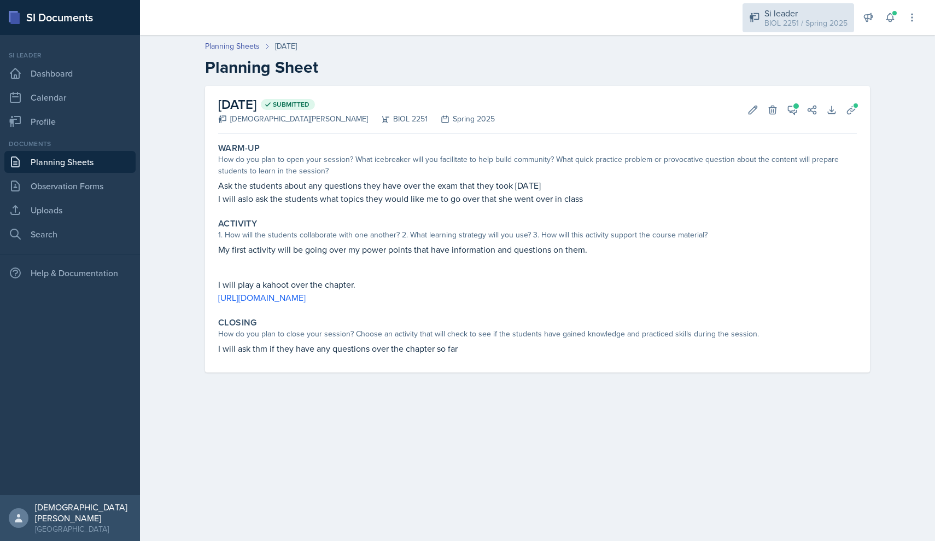
click at [461, 22] on div "BIOL 2251 / Spring 2025" at bounding box center [805, 22] width 83 height 11
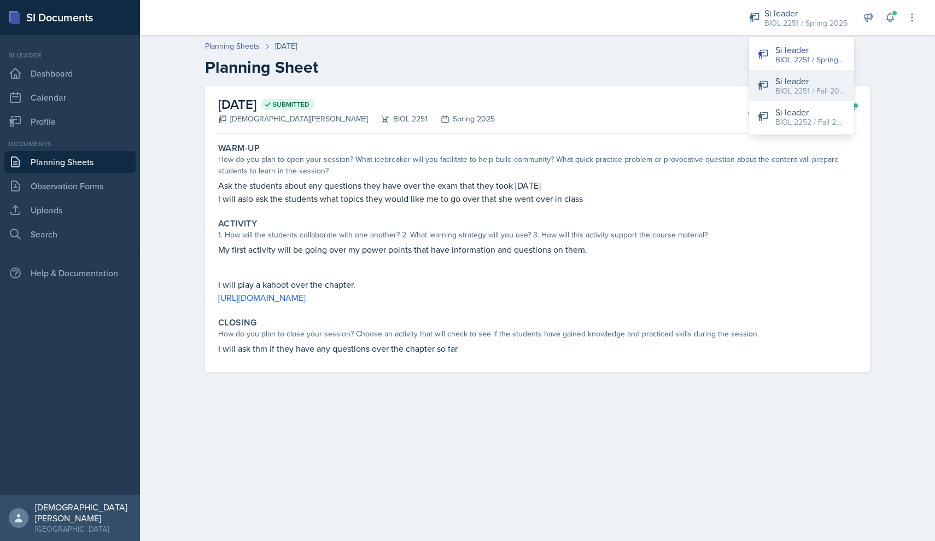
click at [461, 75] on button "Si leader BIOL 2251 / Fall 2025" at bounding box center [801, 85] width 105 height 31
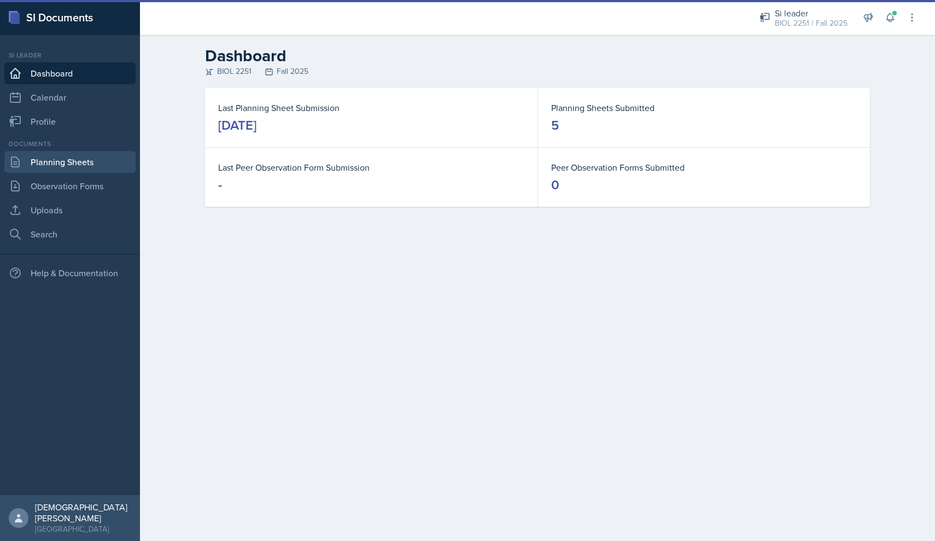
click at [43, 164] on link "Planning Sheets" at bounding box center [69, 162] width 131 height 22
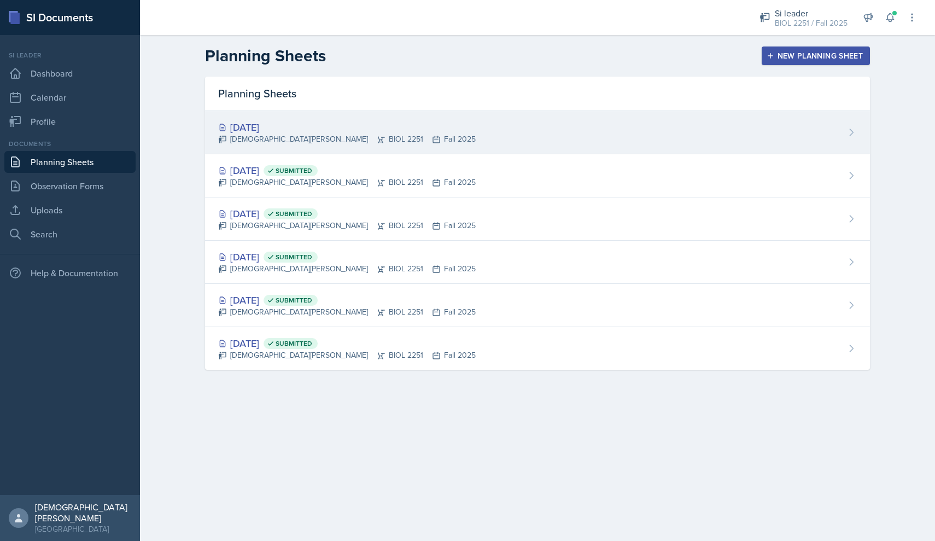
click at [369, 139] on div "[DEMOGRAPHIC_DATA][PERSON_NAME] BIOL 2251 Fall 2025" at bounding box center [347, 138] width 258 height 11
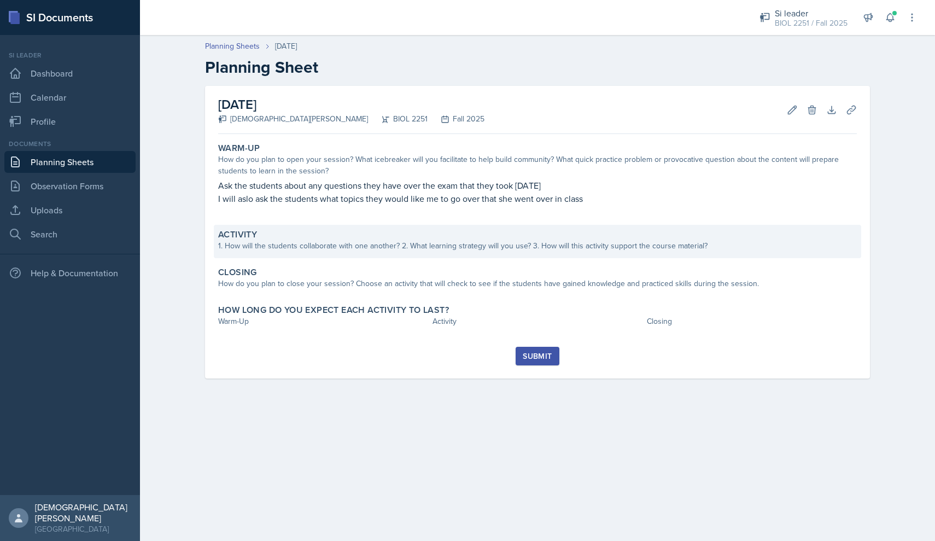
click at [332, 248] on div "1. How will the students collaborate with one another? 2. What learning strateg…" at bounding box center [537, 245] width 639 height 11
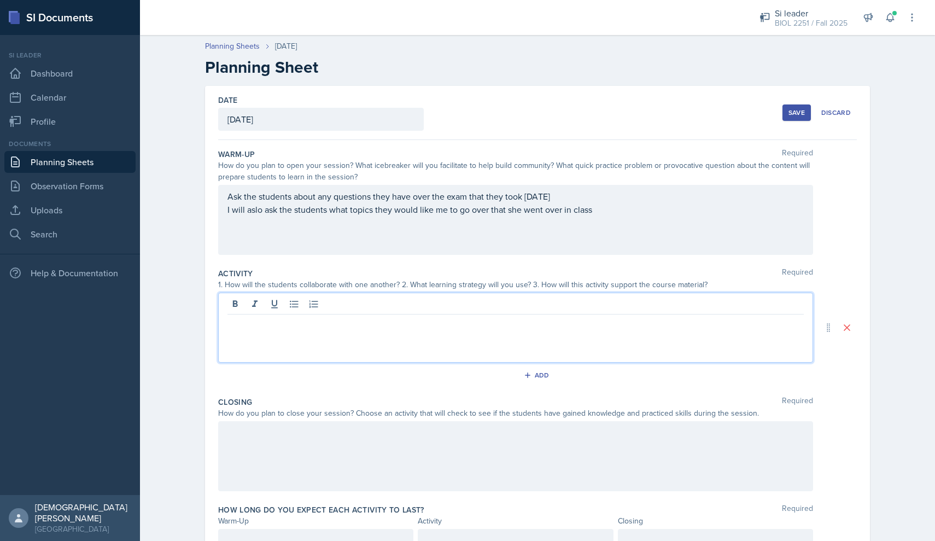
click at [309, 302] on div at bounding box center [515, 328] width 595 height 70
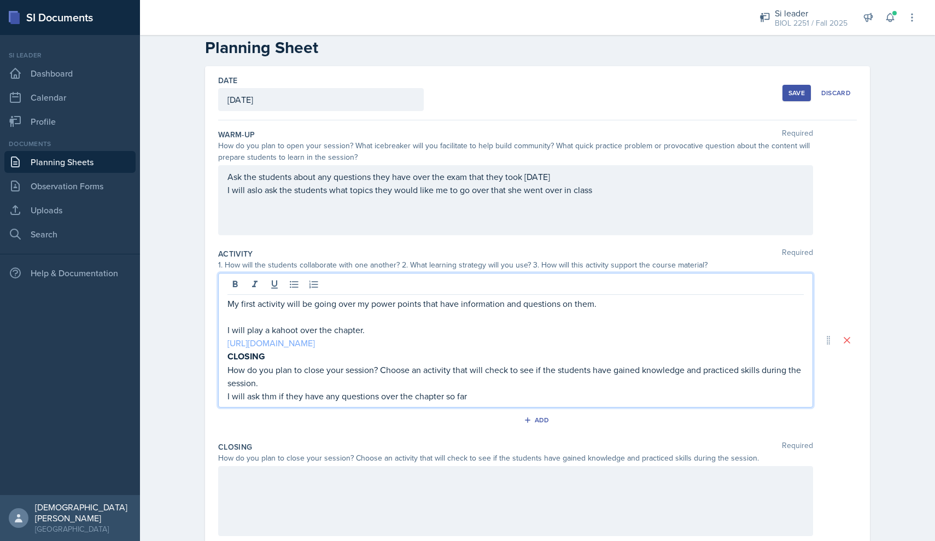
scroll to position [21, 0]
click at [461, 398] on p "I will ask thm if they have any questions over the chapter so far" at bounding box center [515, 394] width 576 height 13
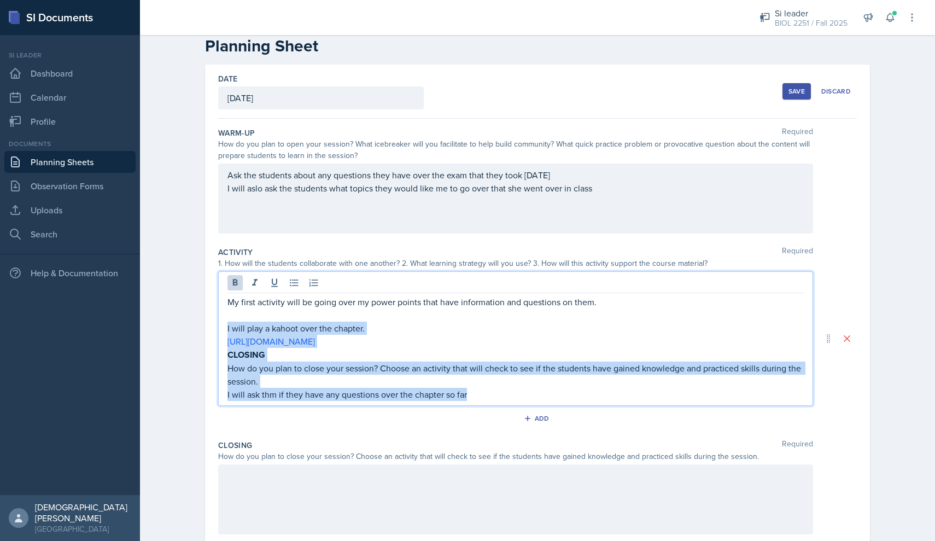
drag, startPoint x: 474, startPoint y: 398, endPoint x: 212, endPoint y: 332, distance: 270.7
click at [212, 332] on div "Date [DATE] [DATE] 31 1 2 3 4 5 6 7 8 9 10 11 12 13 14 15 16 17 18 19 20 21 22 …" at bounding box center [537, 339] width 665 height 548
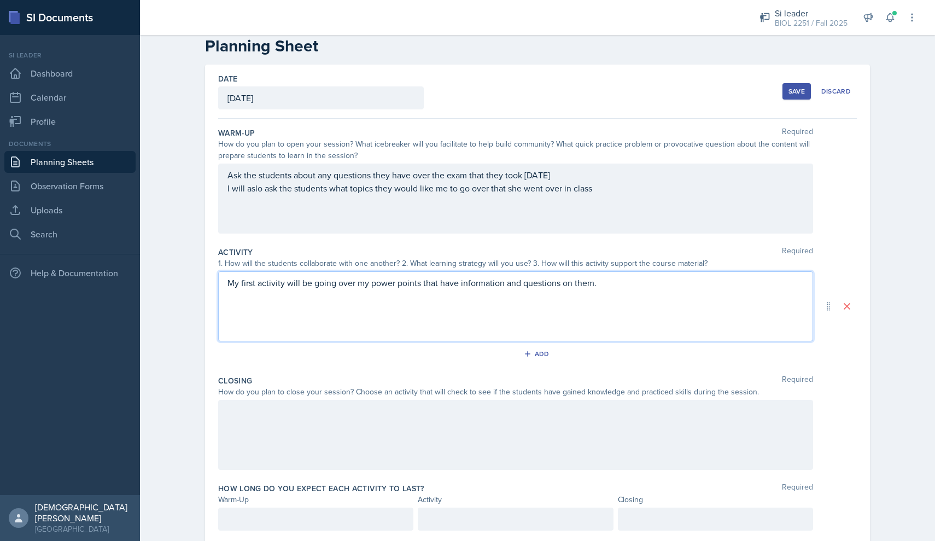
click at [291, 417] on div at bounding box center [515, 435] width 595 height 70
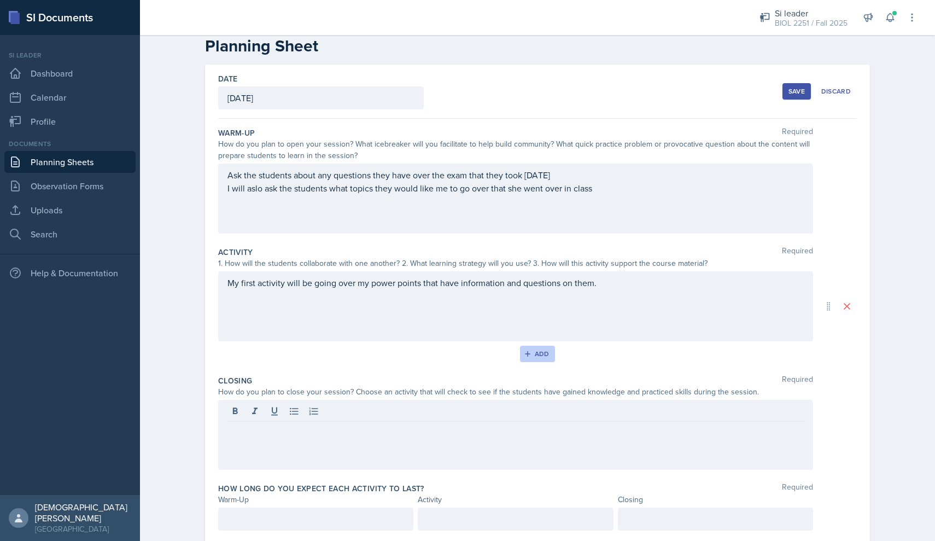
click at [461, 347] on button "Add" at bounding box center [538, 354] width 36 height 16
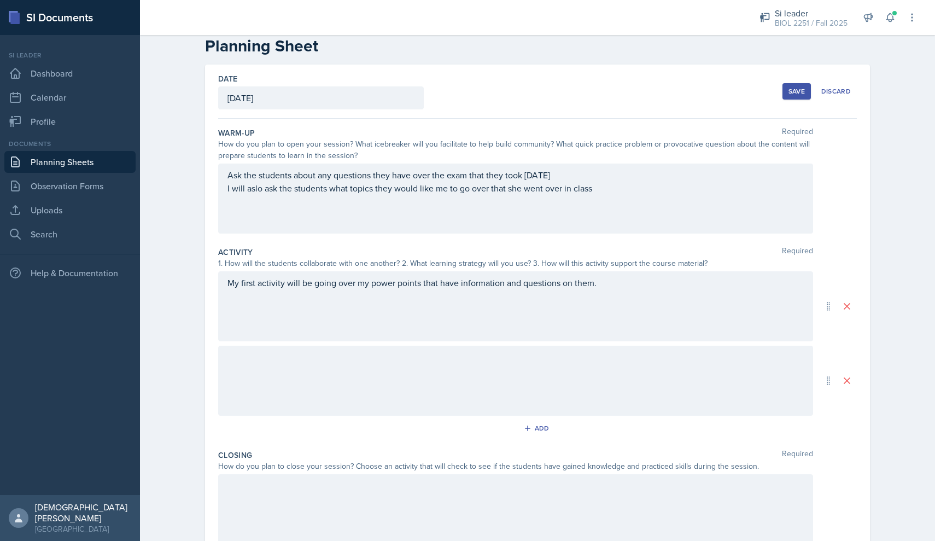
click at [376, 376] on div at bounding box center [515, 381] width 595 height 70
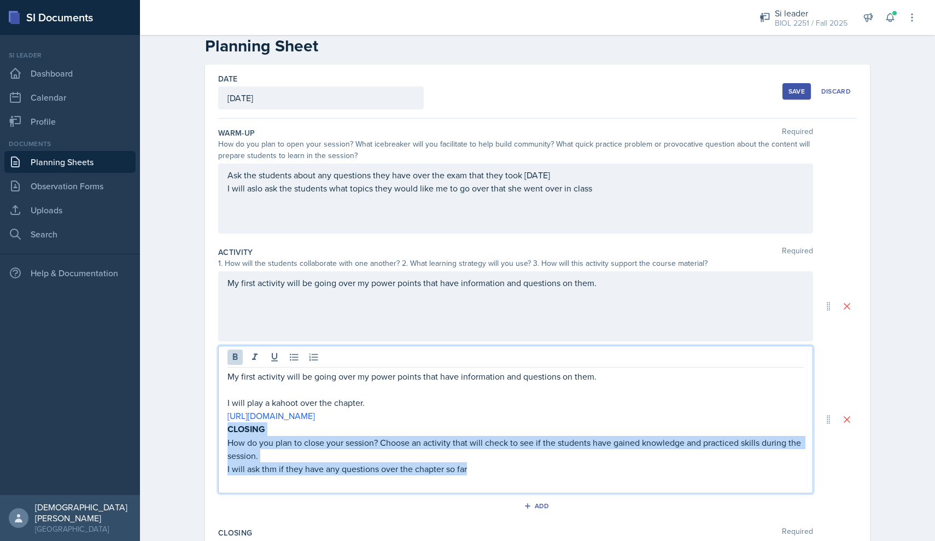
drag, startPoint x: 480, startPoint y: 473, endPoint x: 225, endPoint y: 430, distance: 257.9
click at [225, 430] on div "My first activity will be going over my power points that have information and …" at bounding box center [515, 420] width 595 height 148
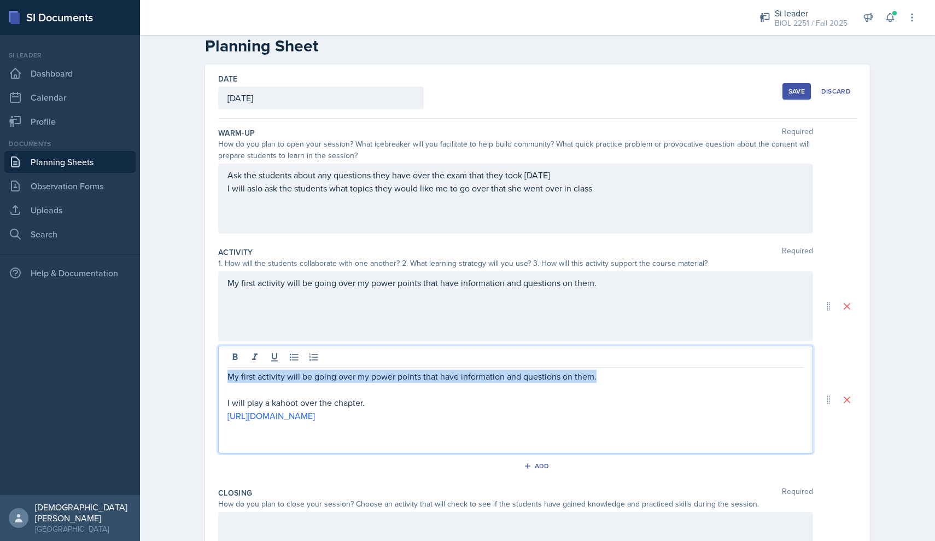
drag, startPoint x: 600, startPoint y: 381, endPoint x: 189, endPoint y: 366, distance: 411.5
click at [189, 366] on div "Date [DATE] [DATE] 31 1 2 3 4 5 6 7 8 9 10 11 12 13 14 15 16 17 18 19 20 21 22 …" at bounding box center [538, 376] width 700 height 622
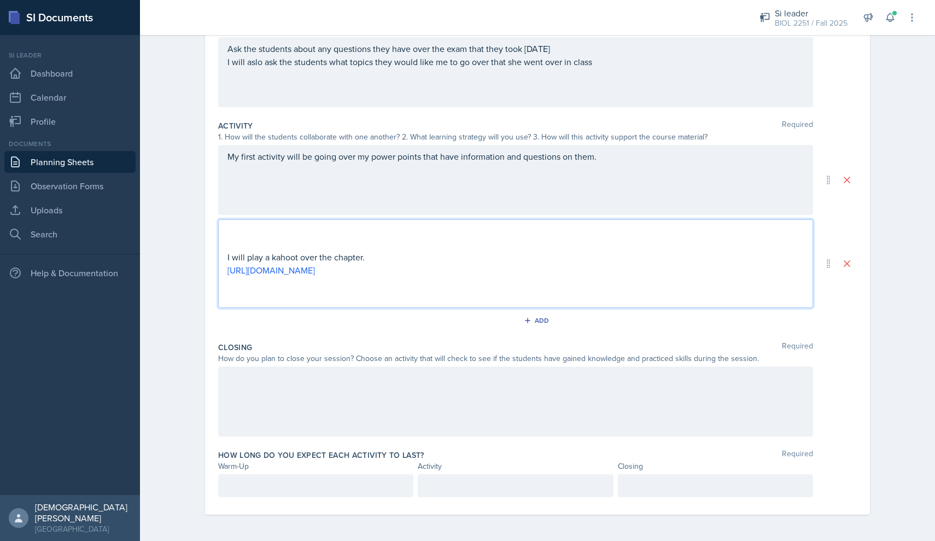
click at [295, 389] on div at bounding box center [515, 401] width 595 height 70
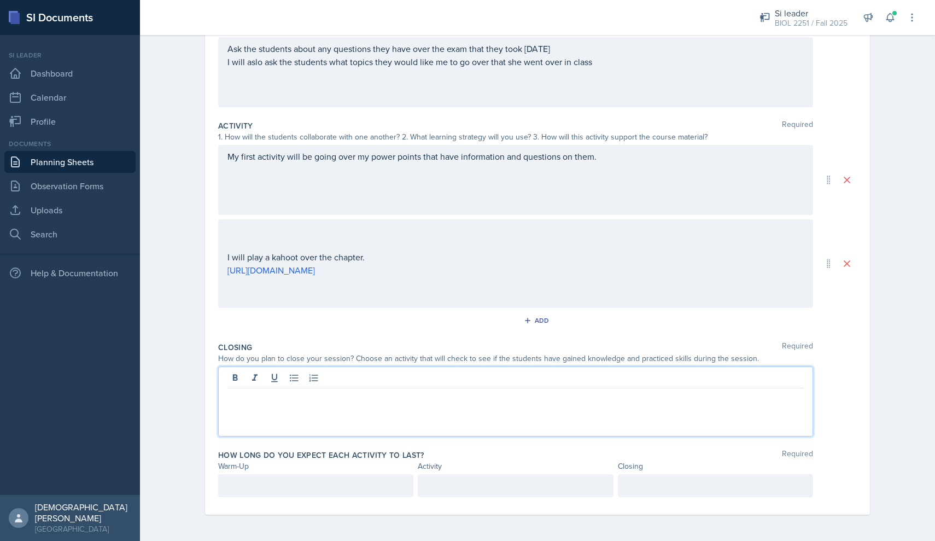
scroll to position [148, 0]
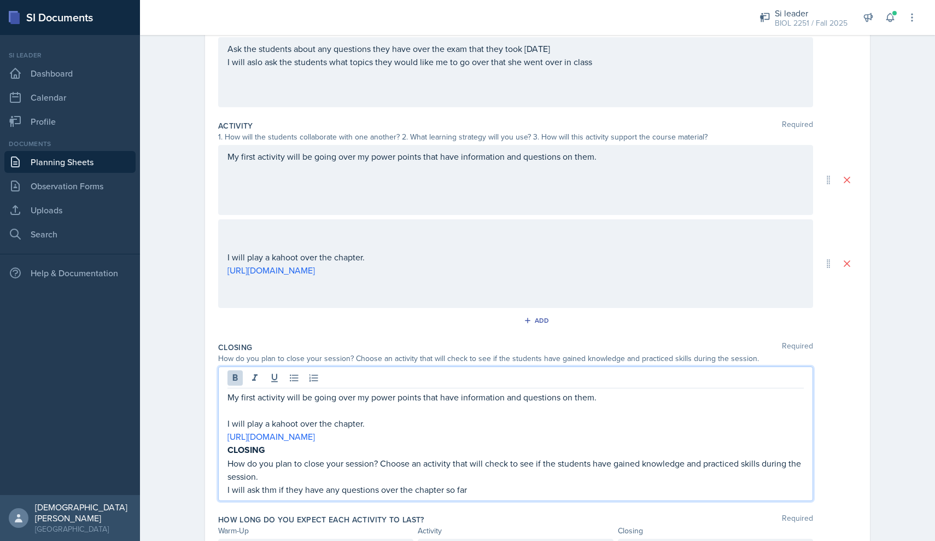
drag, startPoint x: 272, startPoint y: 476, endPoint x: 201, endPoint y: 360, distance: 136.3
click at [201, 360] on div "Date [DATE] [DATE] 31 1 2 3 4 5 6 7 8 9 10 11 12 13 14 15 16 17 18 19 20 21 22 …" at bounding box center [538, 271] width 700 height 667
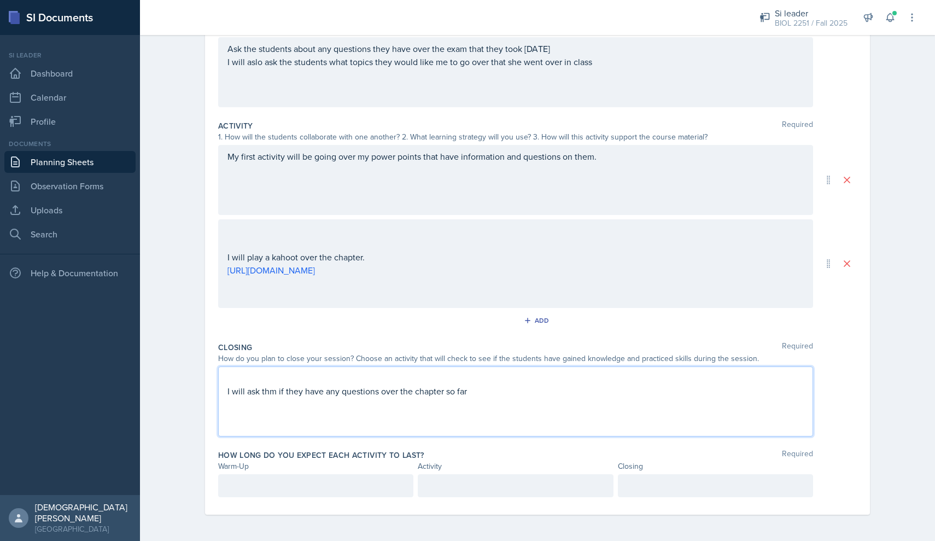
click at [263, 480] on div at bounding box center [315, 485] width 195 height 23
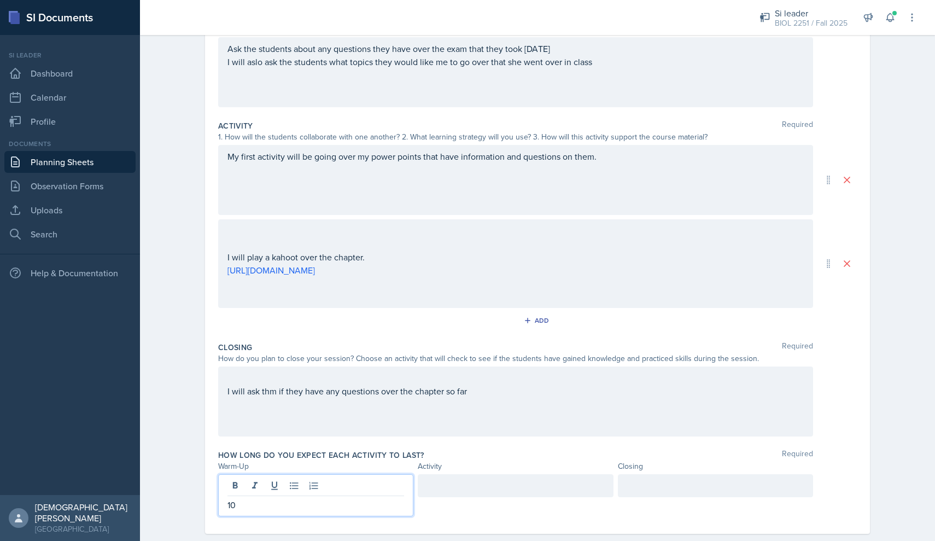
click at [461, 480] on div at bounding box center [515, 485] width 195 height 23
click at [461, 482] on div at bounding box center [715, 485] width 195 height 23
drag, startPoint x: 456, startPoint y: 498, endPoint x: 355, endPoint y: 498, distance: 100.1
click at [443, 495] on div "30" at bounding box center [515, 495] width 195 height 42
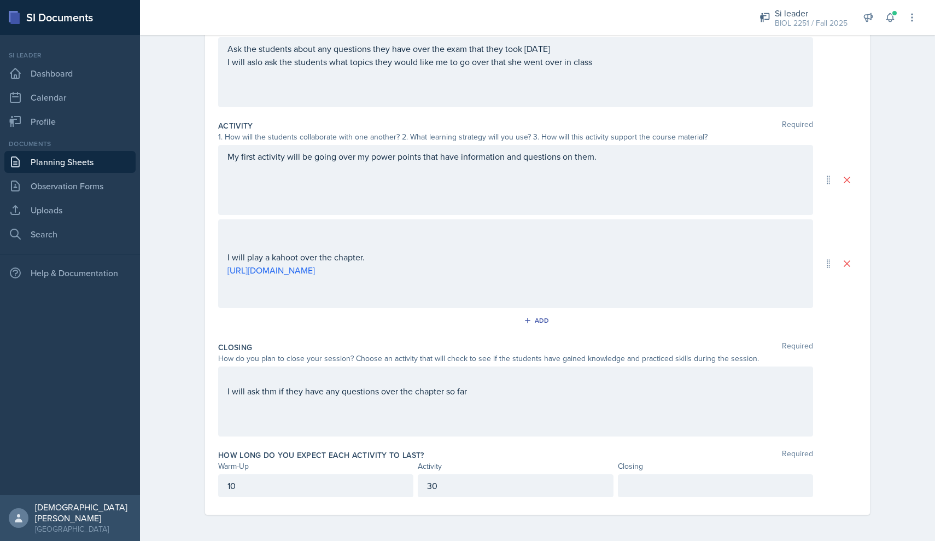
click at [345, 489] on div "10" at bounding box center [315, 485] width 195 height 23
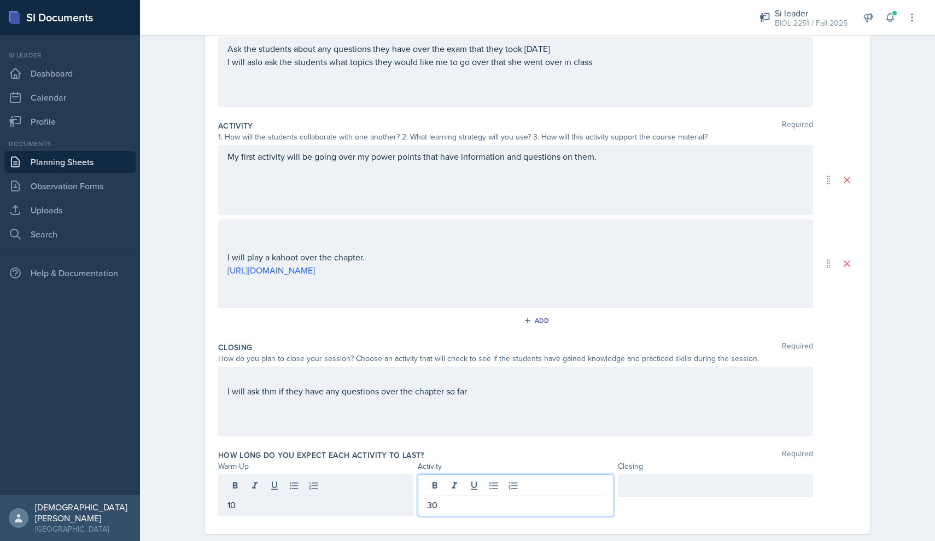
drag, startPoint x: 452, startPoint y: 483, endPoint x: 354, endPoint y: 483, distance: 97.9
click at [354, 483] on div "10 30" at bounding box center [515, 495] width 595 height 42
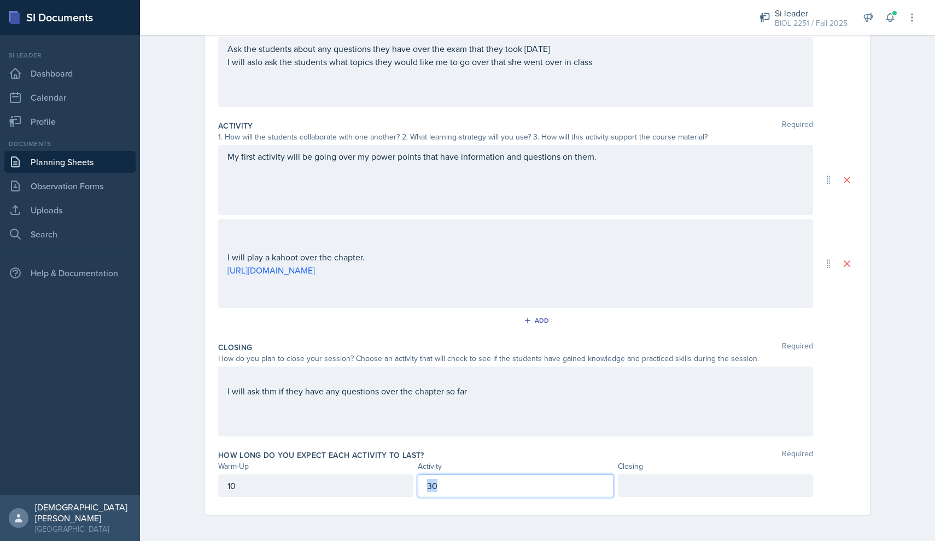
drag, startPoint x: 463, startPoint y: 483, endPoint x: 342, endPoint y: 483, distance: 121.4
click at [342, 483] on div "10 30" at bounding box center [515, 485] width 595 height 23
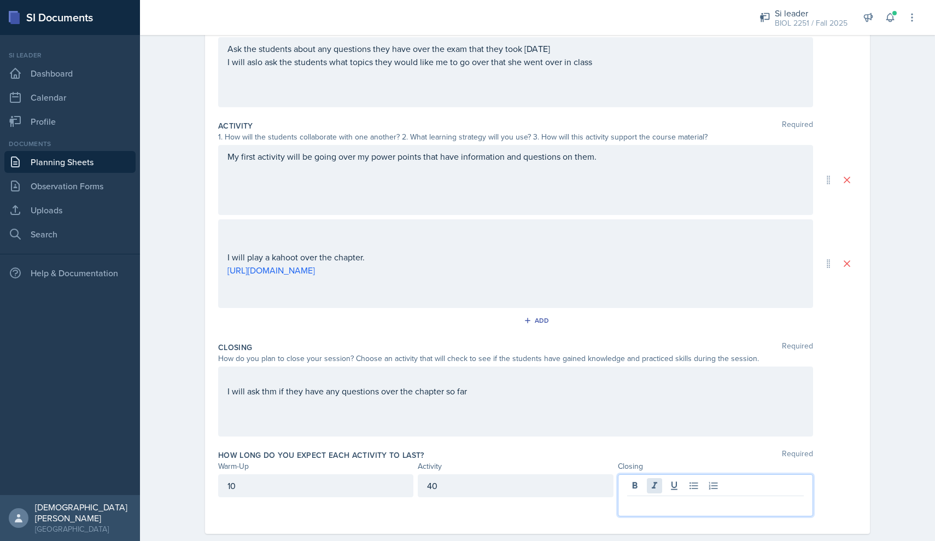
click at [461, 482] on div at bounding box center [715, 495] width 195 height 42
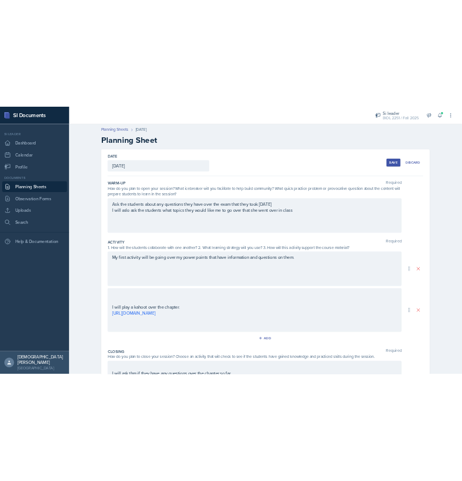
scroll to position [0, 0]
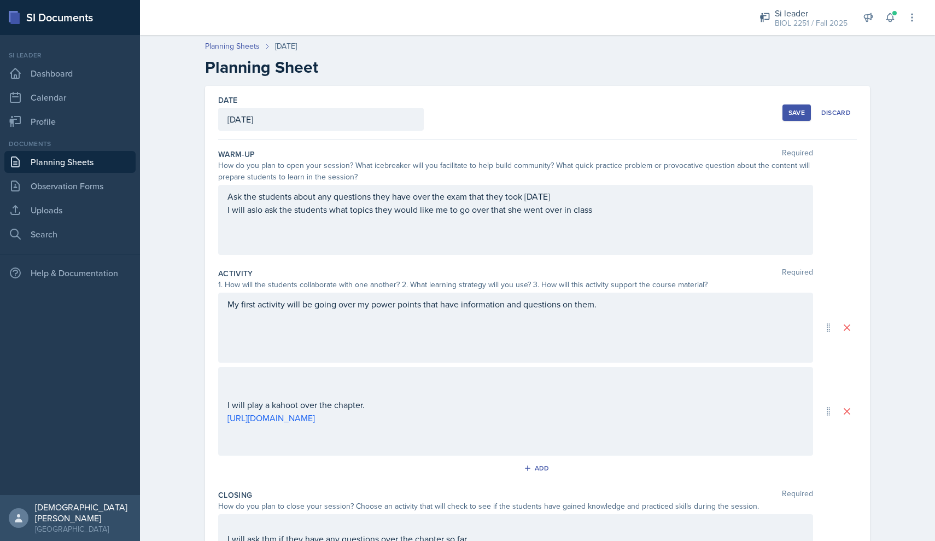
click at [461, 109] on div "Save" at bounding box center [797, 112] width 16 height 9
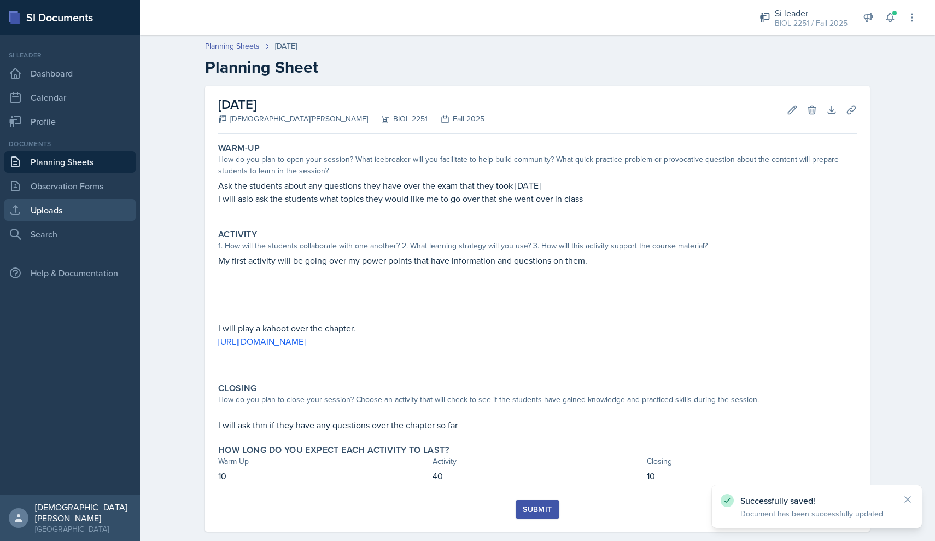
click at [57, 204] on link "Uploads" at bounding box center [69, 210] width 131 height 22
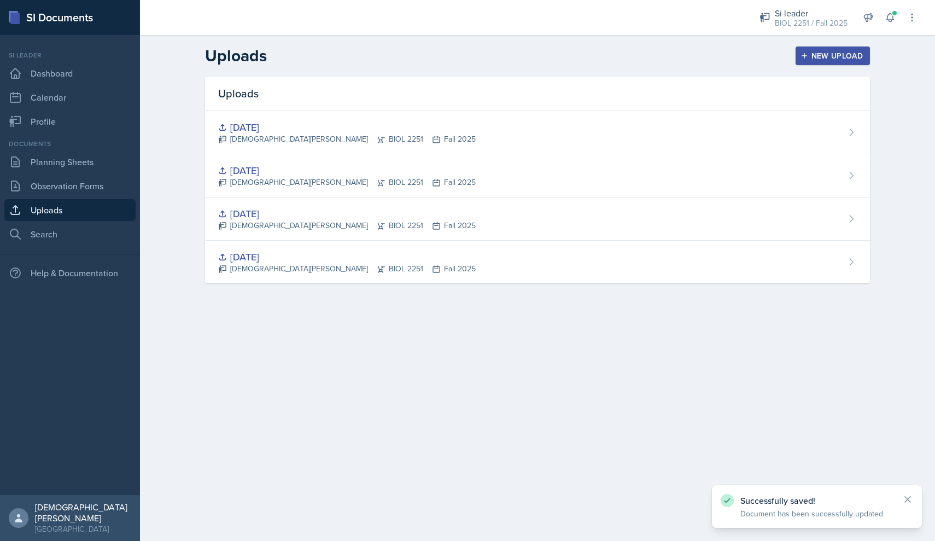
click at [461, 60] on div "New Upload" at bounding box center [833, 55] width 61 height 9
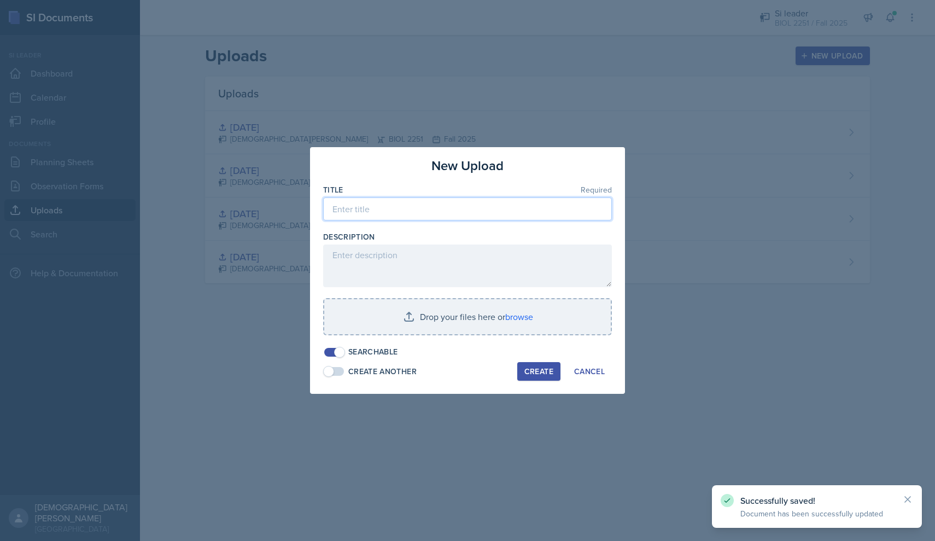
click at [436, 217] on input at bounding box center [467, 208] width 289 height 23
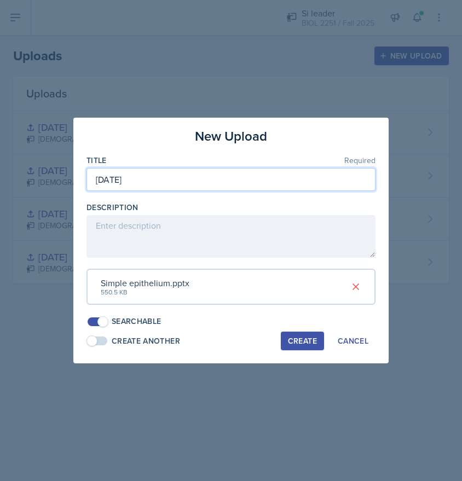
type input "[DATE]"
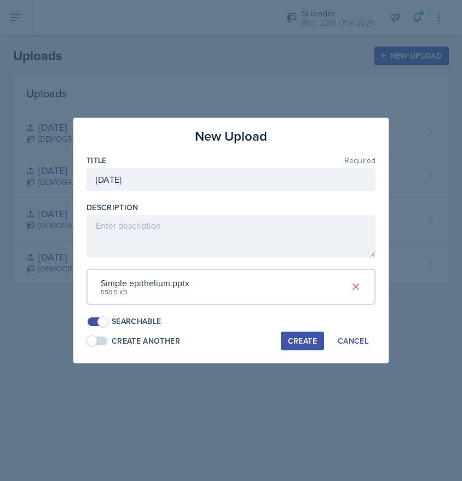
click at [304, 336] on div "Create" at bounding box center [302, 340] width 29 height 9
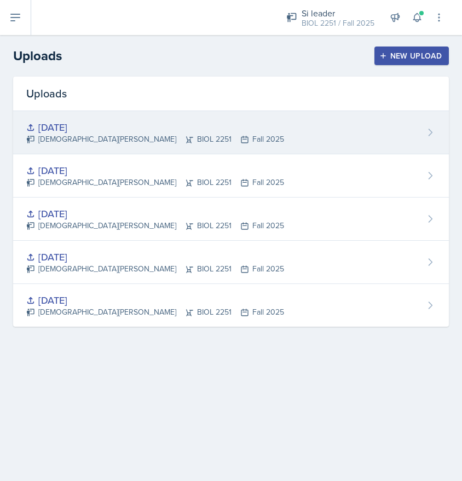
click at [121, 142] on div "[DEMOGRAPHIC_DATA][PERSON_NAME] BIOL 2251 Fall 2025" at bounding box center [155, 138] width 258 height 11
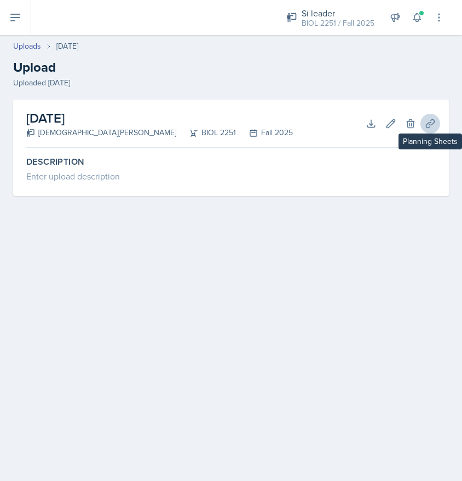
click at [429, 121] on icon at bounding box center [429, 123] width 11 height 11
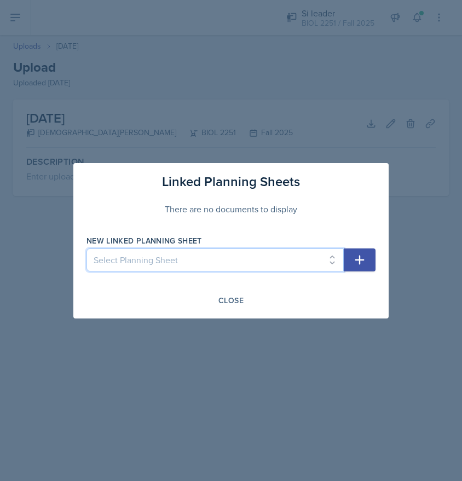
select select "9282661f-53cb-4c08-a0ee-db60dbf47091"
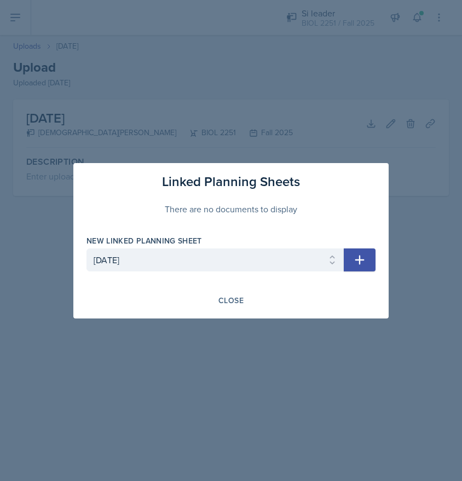
click at [351, 254] on button "button" at bounding box center [359, 259] width 32 height 23
select select
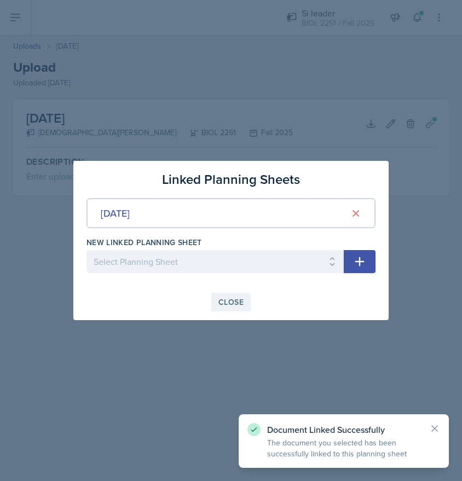
click at [237, 300] on div "Close" at bounding box center [230, 301] width 25 height 9
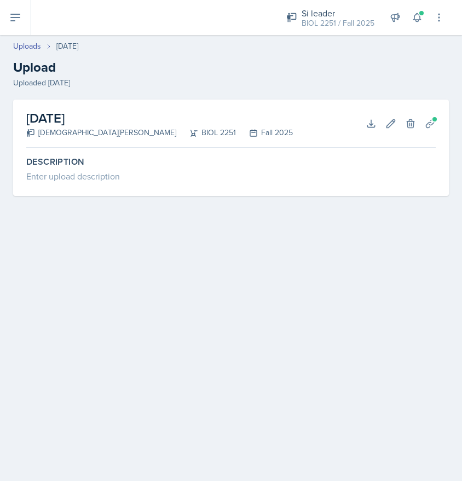
click at [12, 24] on icon at bounding box center [15, 17] width 13 height 13
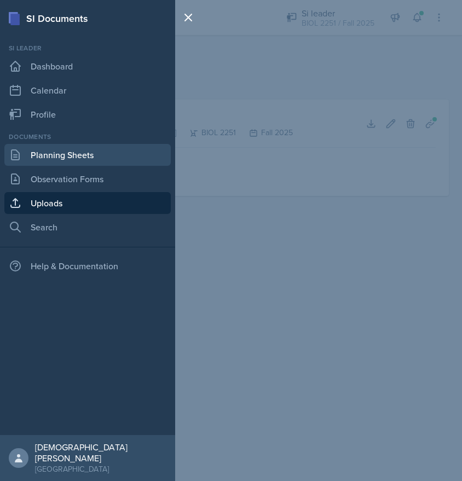
click at [85, 155] on link "Planning Sheets" at bounding box center [87, 155] width 166 height 22
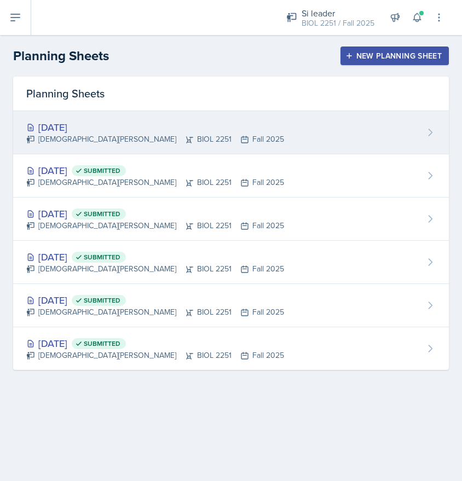
click at [126, 137] on div "[DEMOGRAPHIC_DATA][PERSON_NAME] BIOL 2251 Fall 2025" at bounding box center [155, 138] width 258 height 11
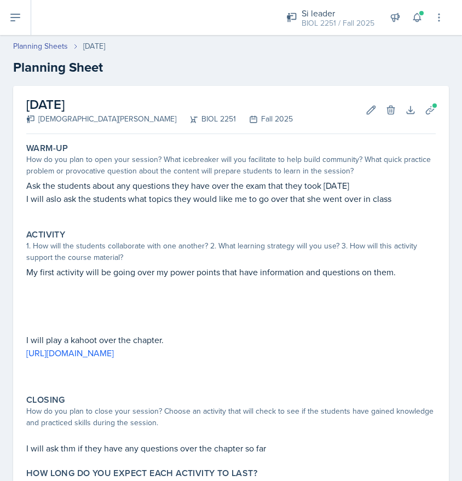
click at [20, 18] on icon at bounding box center [15, 17] width 13 height 13
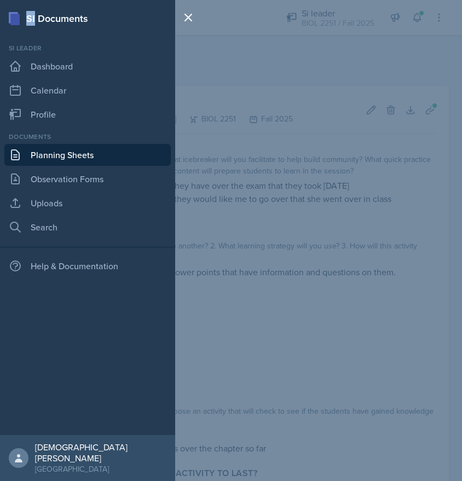
click at [20, 18] on div "SI Documents" at bounding box center [87, 18] width 175 height 15
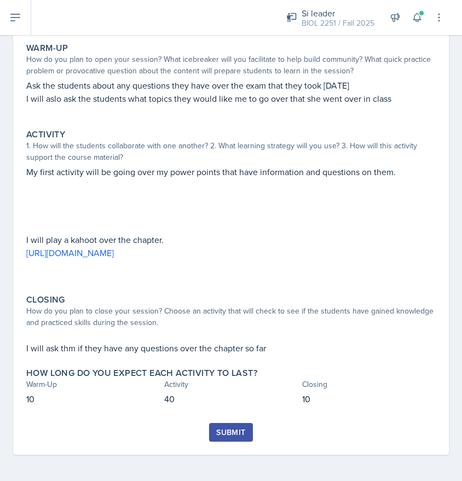
scroll to position [100, 0]
click at [222, 436] on div "Submit" at bounding box center [230, 432] width 29 height 9
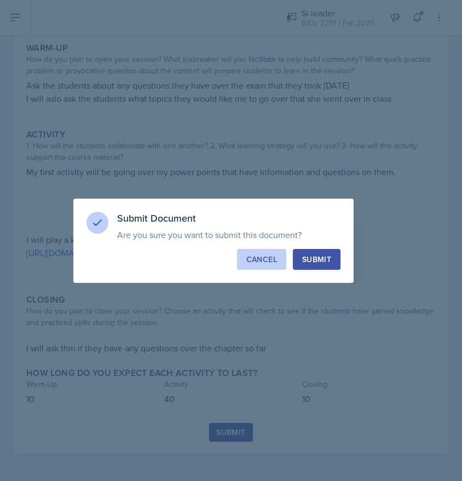
click at [260, 260] on div "Cancel" at bounding box center [261, 259] width 31 height 11
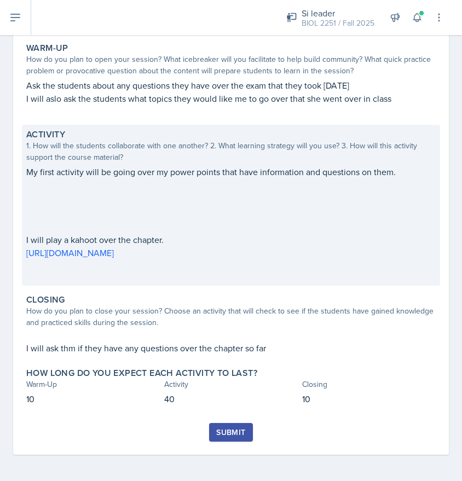
scroll to position [75, 0]
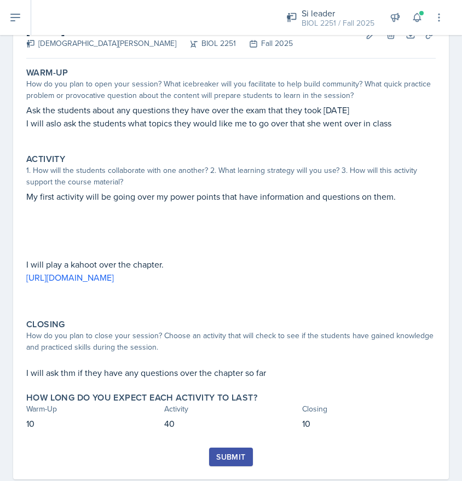
click at [232, 453] on div "Submit" at bounding box center [230, 456] width 29 height 9
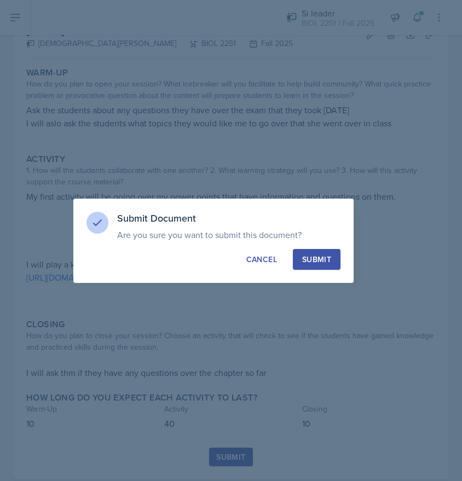
click at [315, 252] on button "Submit" at bounding box center [317, 259] width 48 height 21
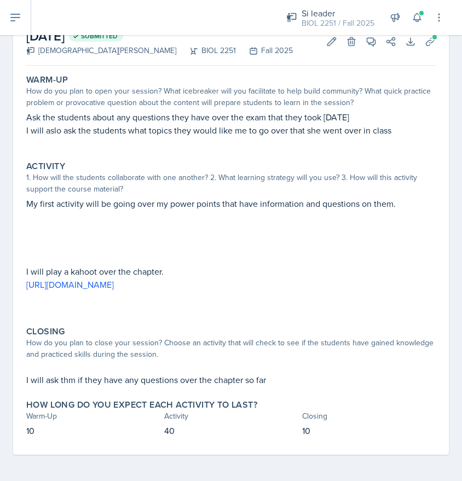
scroll to position [68, 0]
